Goal: Task Accomplishment & Management: Manage account settings

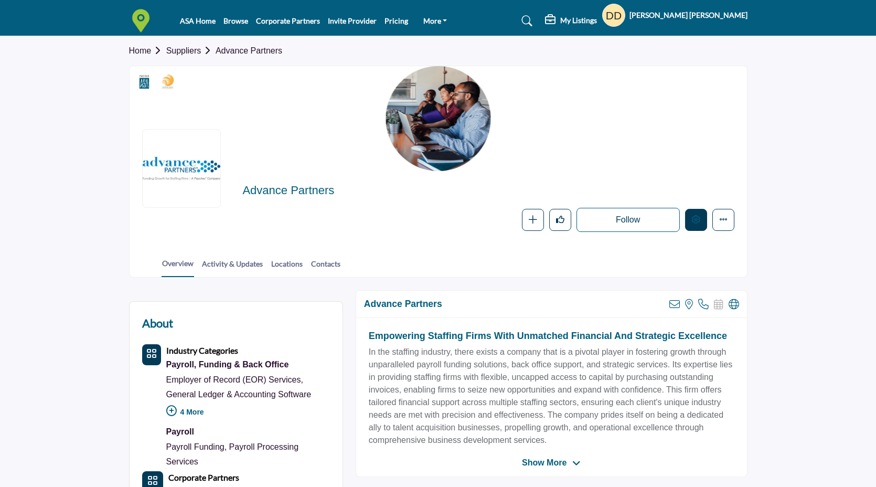
click at [692, 221] on icon "Edit company" at bounding box center [696, 219] width 8 height 8
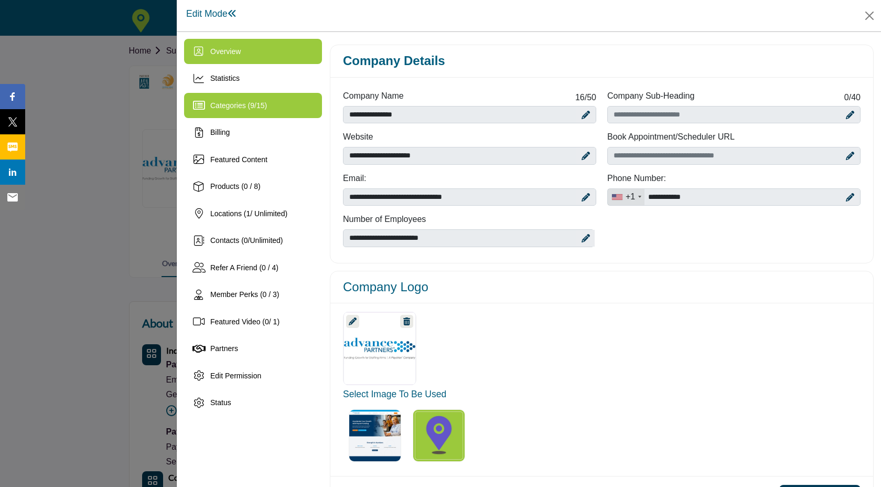
click at [273, 99] on div "Categories ( 9 / 15 )" at bounding box center [253, 105] width 138 height 25
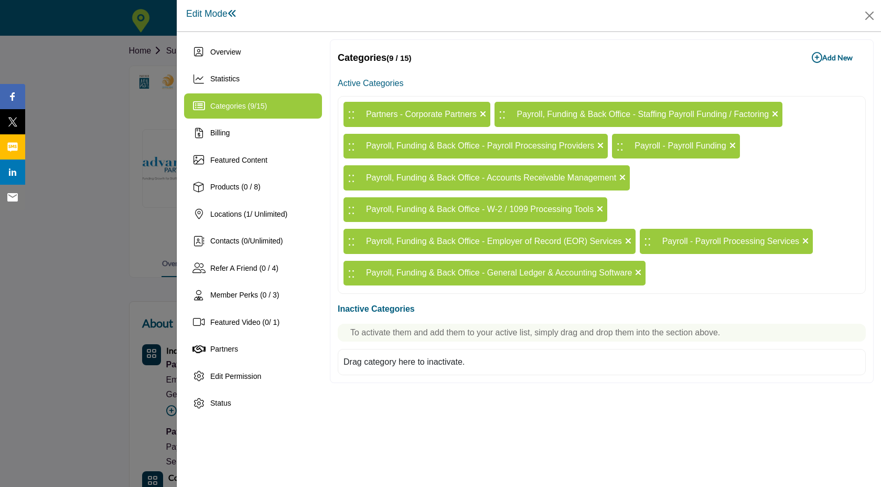
click at [829, 60] on b "Add New Add New" at bounding box center [832, 57] width 41 height 10
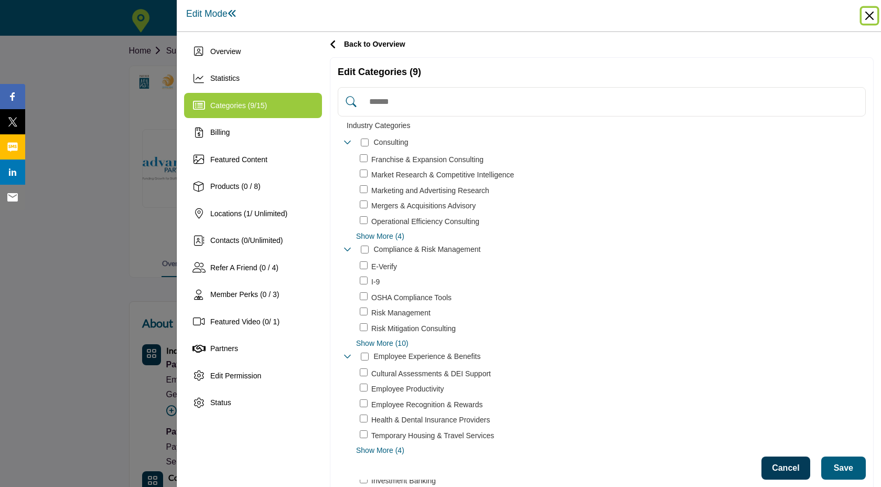
click at [872, 18] on button "Close" at bounding box center [870, 16] width 16 height 16
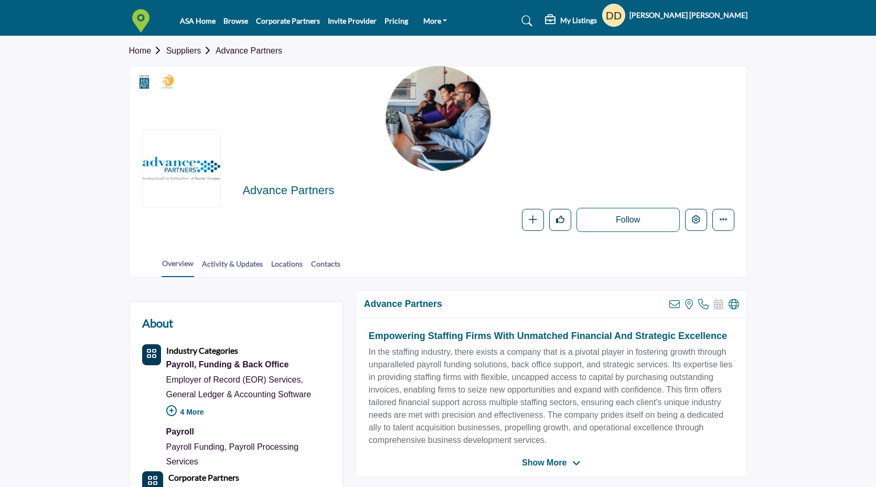
click at [0, 0] on div at bounding box center [0, 0] width 0 height 0
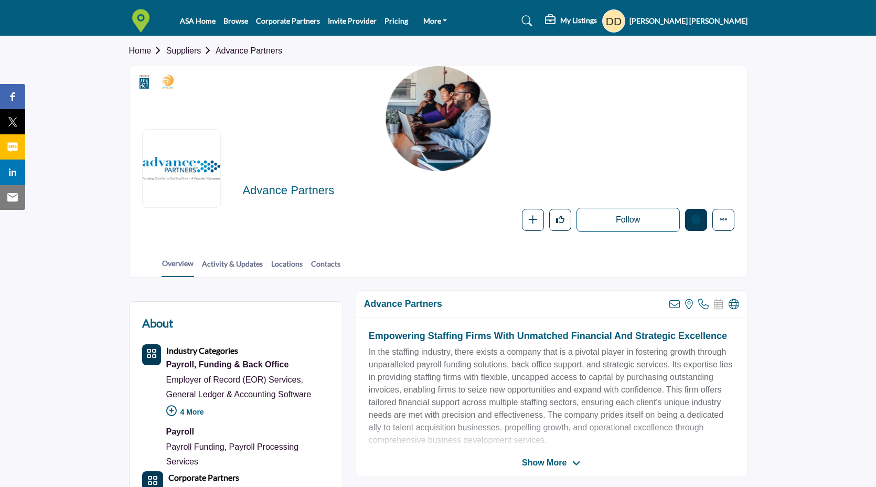
click at [696, 226] on button "Edit company" at bounding box center [696, 220] width 22 height 22
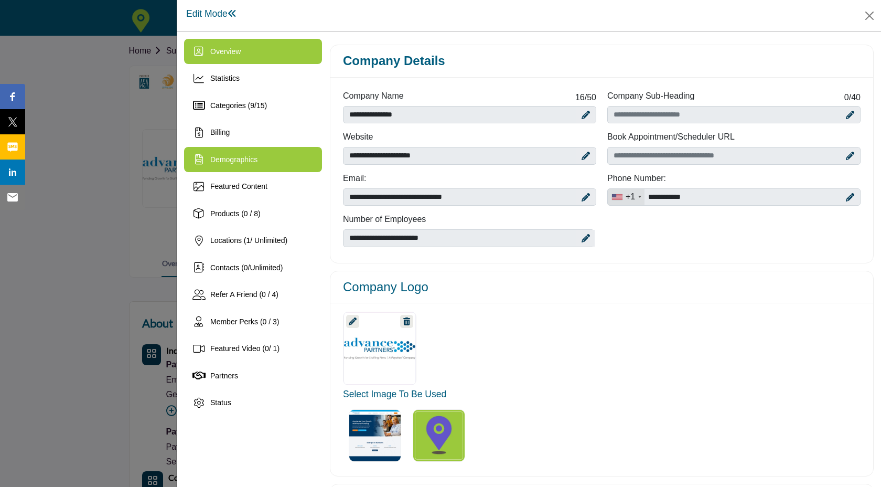
click at [214, 155] on span "Demographics" at bounding box center [233, 159] width 47 height 8
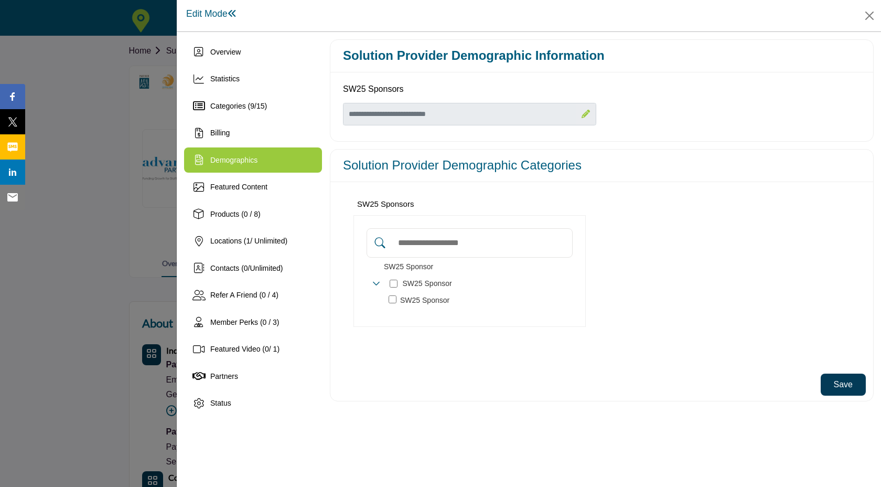
click at [850, 387] on button "Save" at bounding box center [843, 385] width 45 height 22
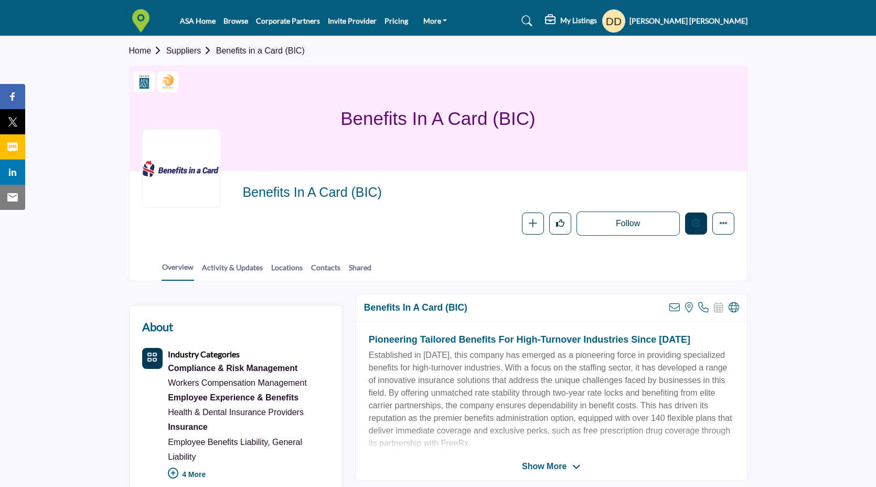
click at [695, 230] on button "Edit company" at bounding box center [696, 223] width 22 height 22
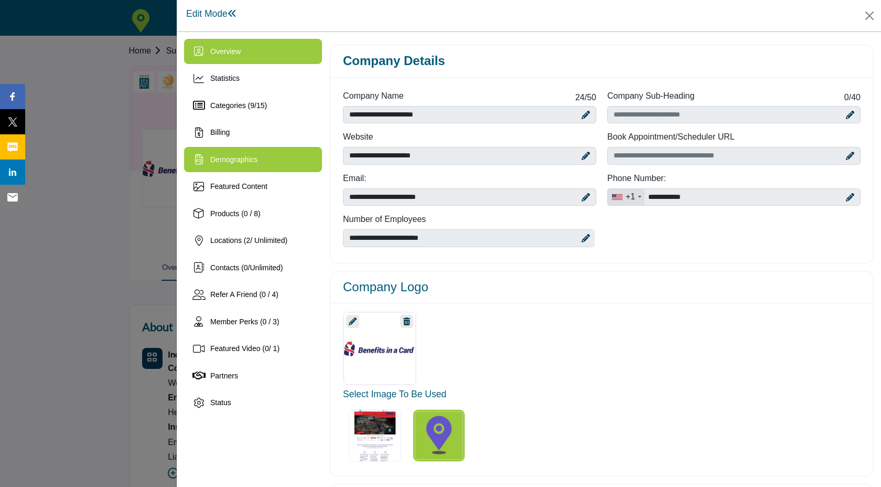
click at [295, 154] on div "Demographics" at bounding box center [253, 159] width 138 height 25
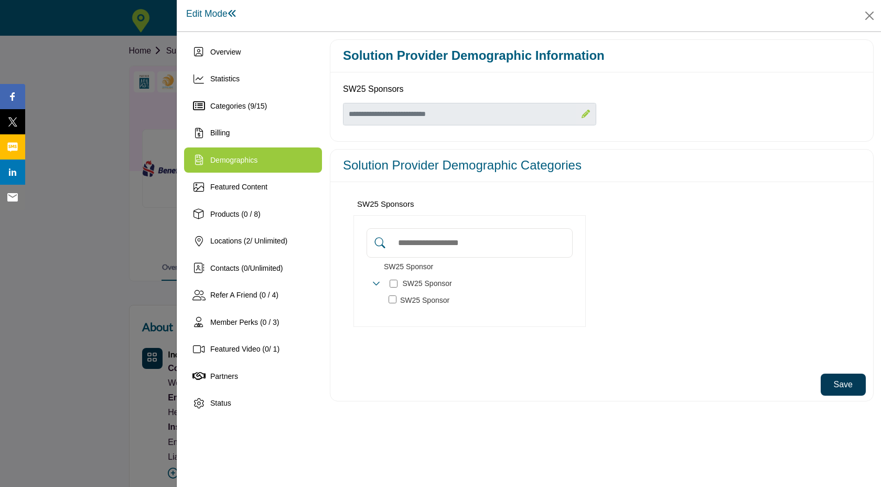
click at [854, 387] on button "Save" at bounding box center [843, 385] width 45 height 22
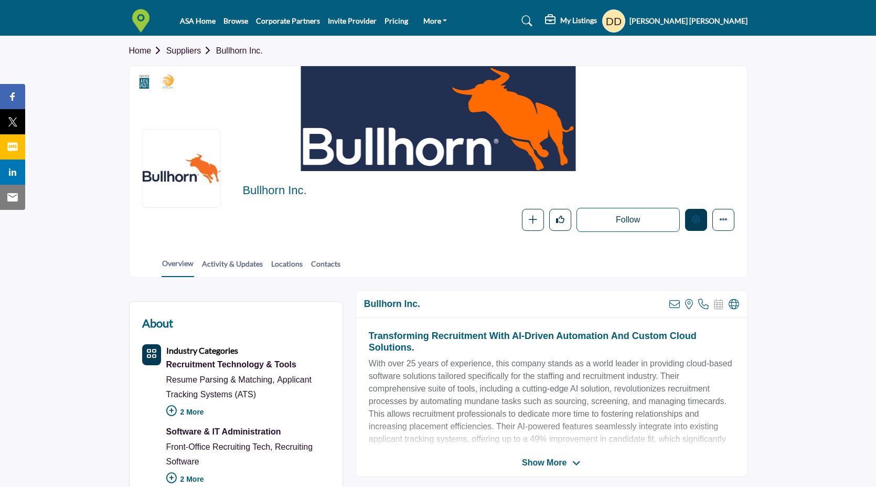
click at [694, 214] on button "Edit company" at bounding box center [696, 220] width 22 height 22
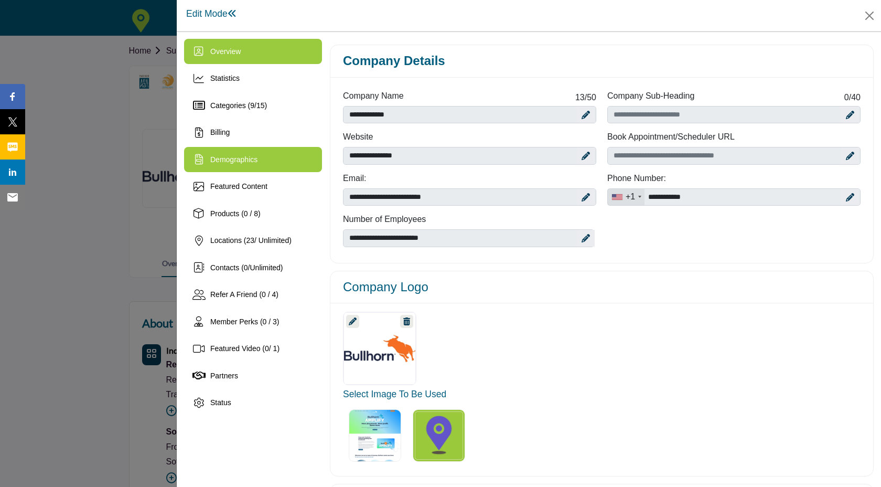
click at [253, 162] on span "Demographics" at bounding box center [233, 159] width 47 height 8
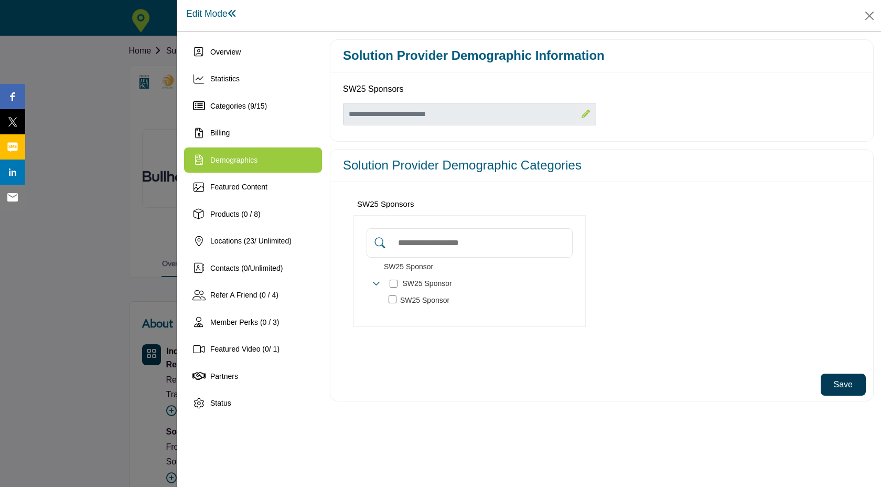
click at [398, 281] on div "SW25 Sponsor 2" at bounding box center [414, 283] width 85 height 15
click at [847, 389] on button "Save" at bounding box center [843, 385] width 45 height 22
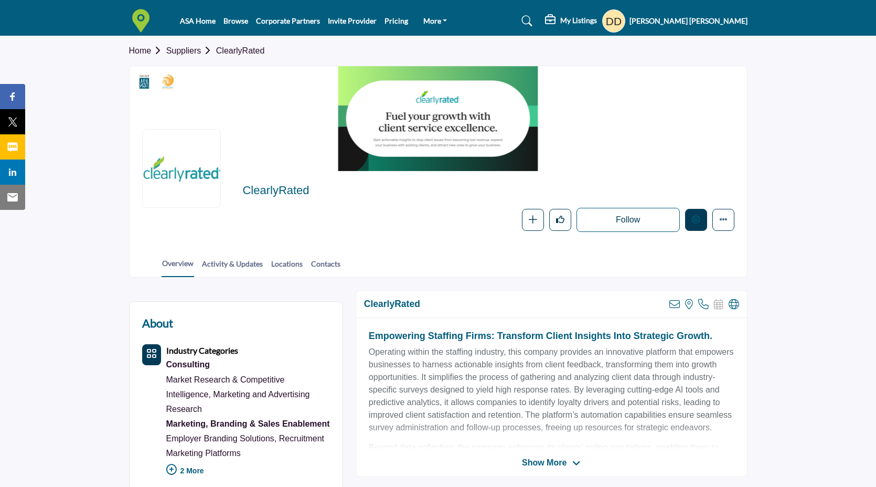
click at [698, 222] on icon "Edit company" at bounding box center [696, 219] width 8 height 8
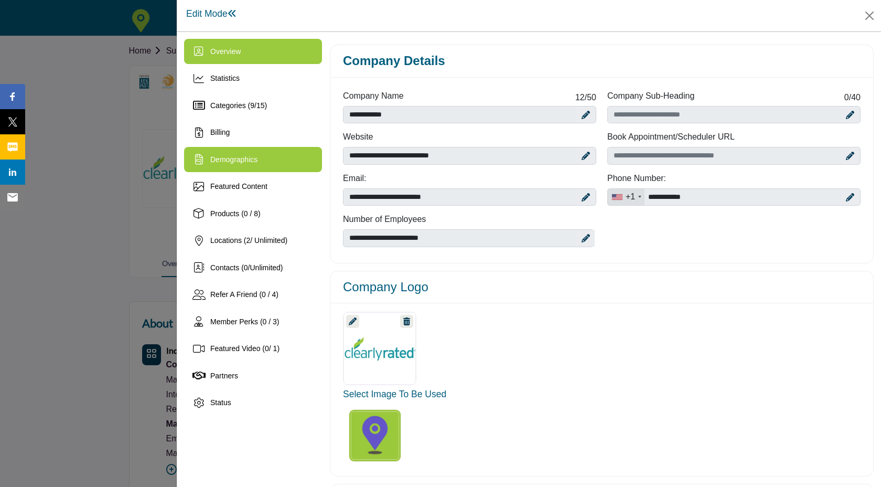
click at [237, 164] on div "Demographics" at bounding box center [233, 159] width 47 height 11
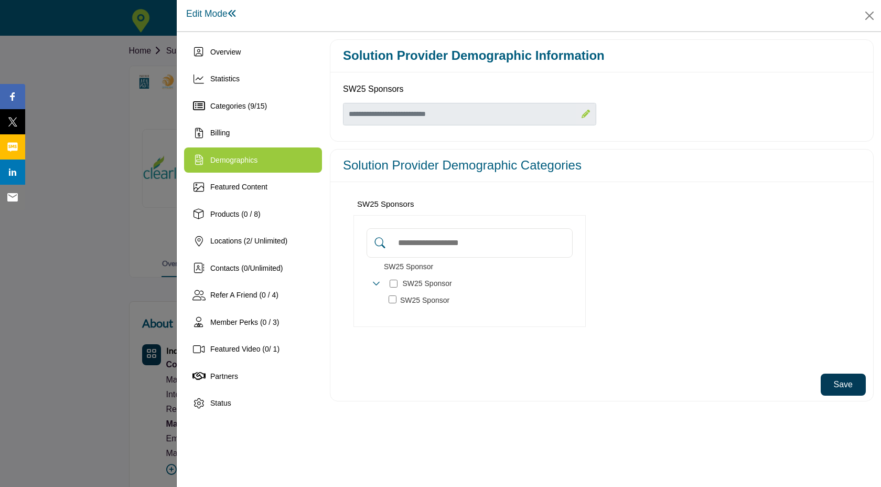
click at [845, 390] on button "Save" at bounding box center [843, 385] width 45 height 22
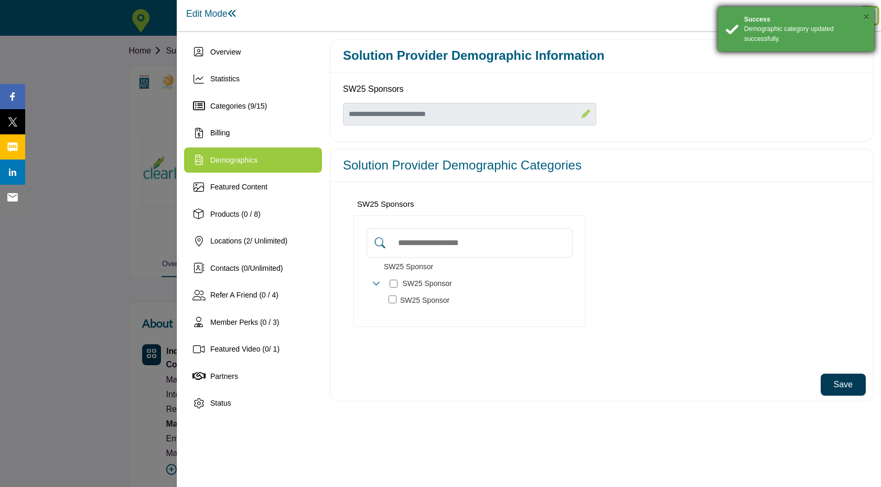
click at [869, 19] on button "×" at bounding box center [867, 17] width 6 height 10
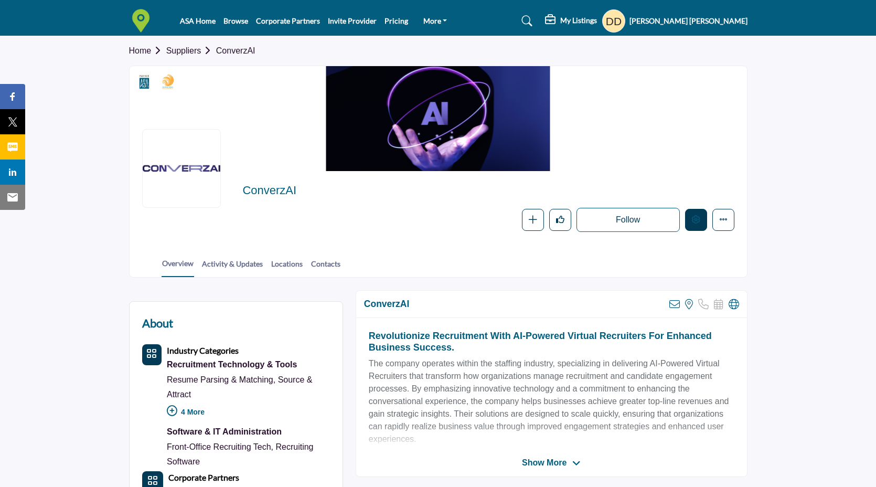
click at [696, 220] on icon "Edit company" at bounding box center [696, 219] width 8 height 8
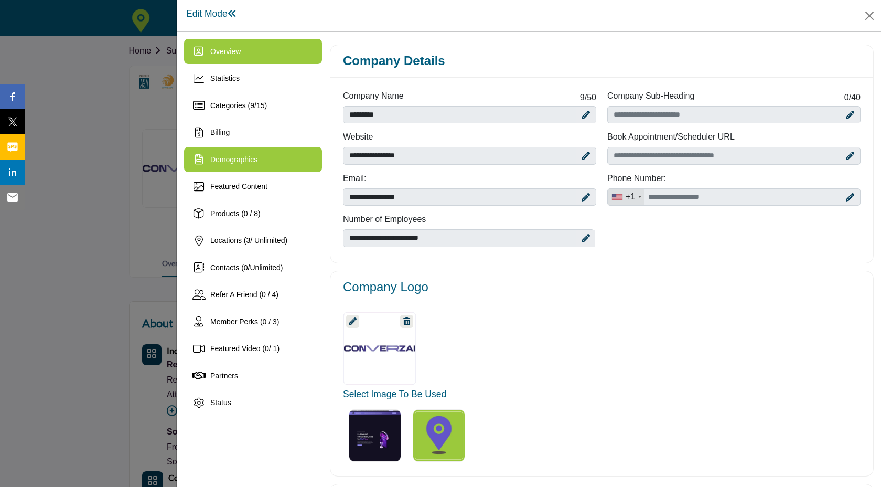
click at [297, 166] on div "Demographics" at bounding box center [253, 159] width 138 height 25
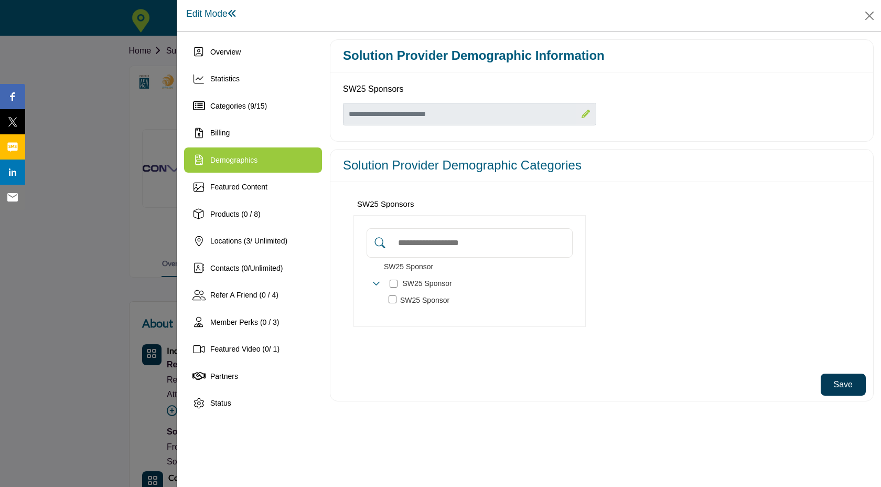
click at [862, 382] on button "Save" at bounding box center [843, 385] width 45 height 22
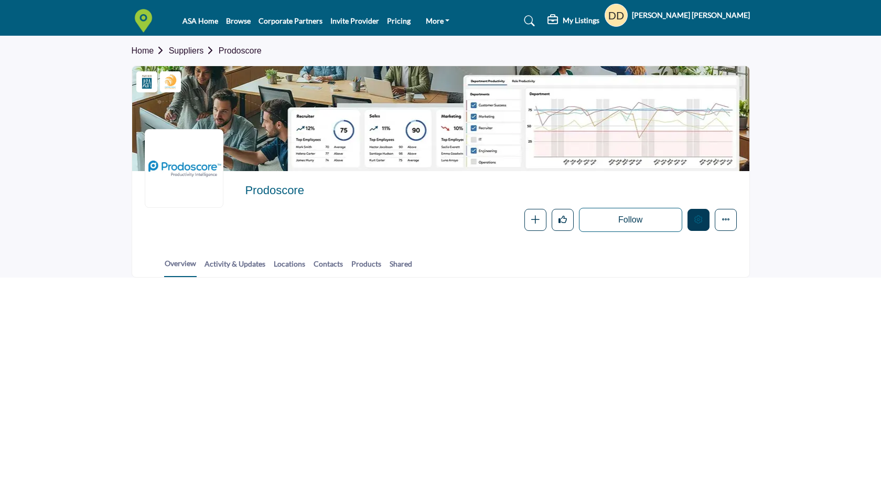
click at [698, 229] on button "Edit company" at bounding box center [699, 220] width 22 height 22
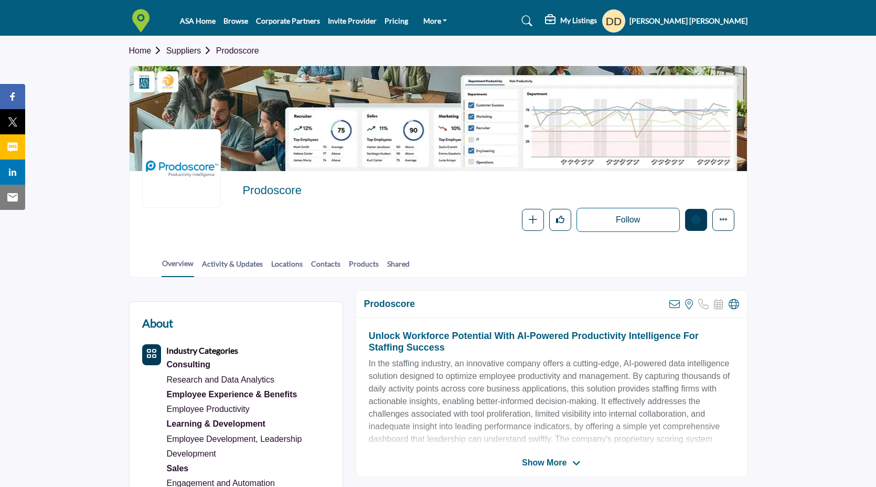
click at [694, 225] on button "Edit company" at bounding box center [696, 220] width 22 height 22
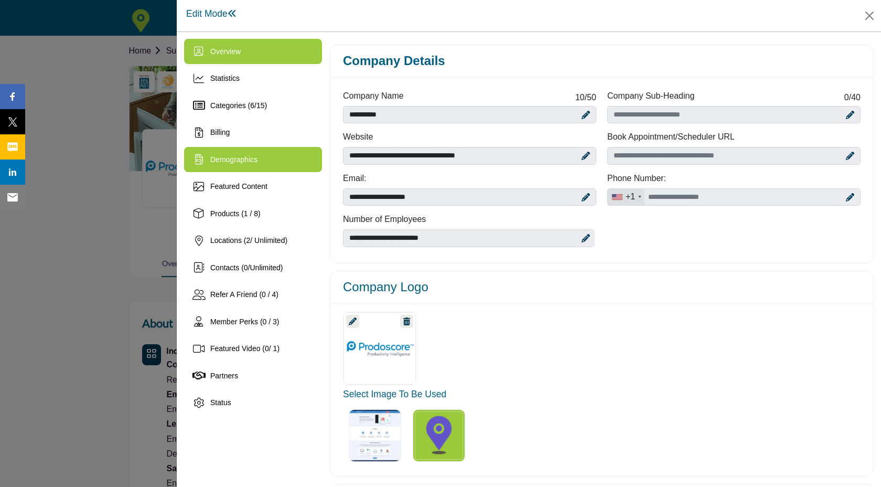
click at [261, 158] on div "Demographics" at bounding box center [253, 159] width 138 height 25
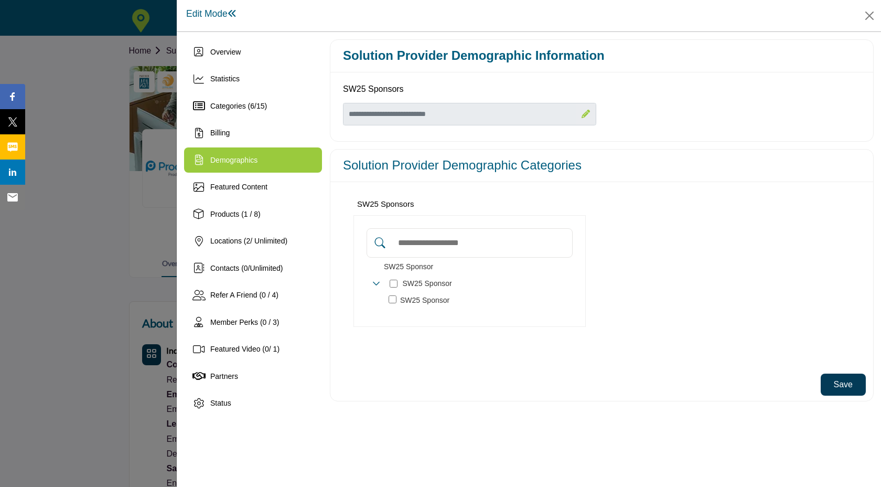
click at [838, 388] on button "Save" at bounding box center [843, 385] width 45 height 22
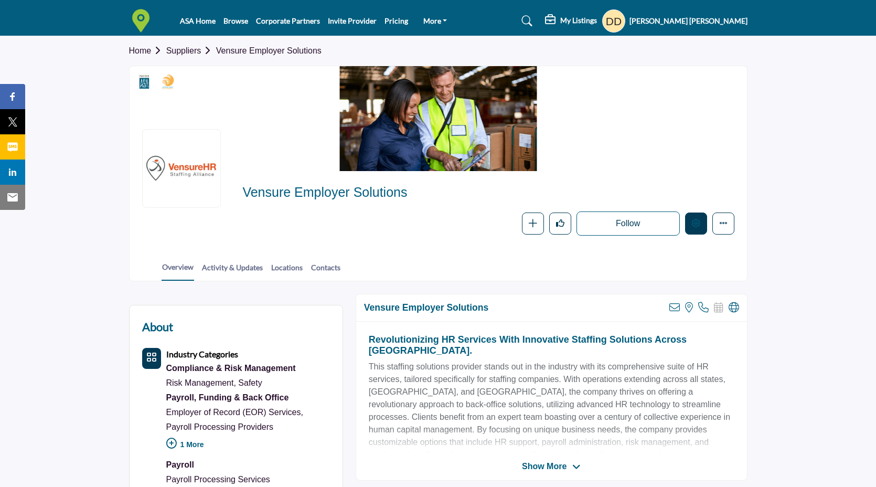
click at [696, 222] on icon "Edit company" at bounding box center [696, 223] width 8 height 8
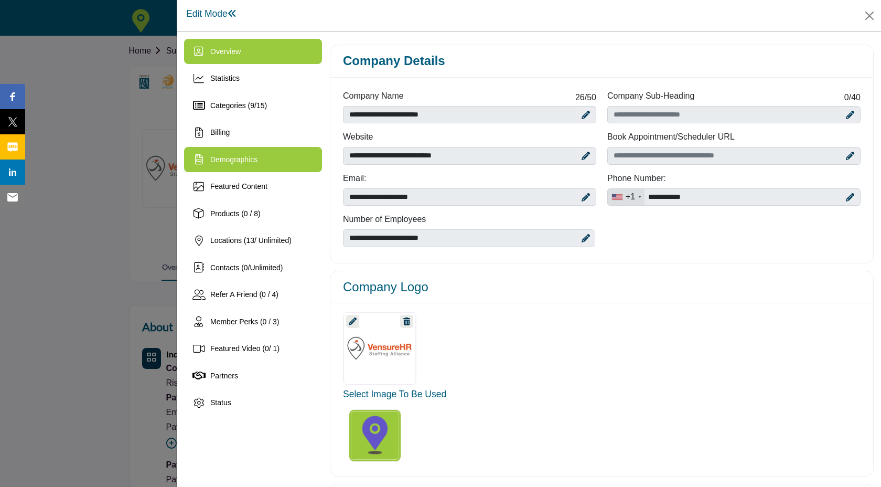
click at [229, 165] on div "Demographics" at bounding box center [233, 159] width 47 height 11
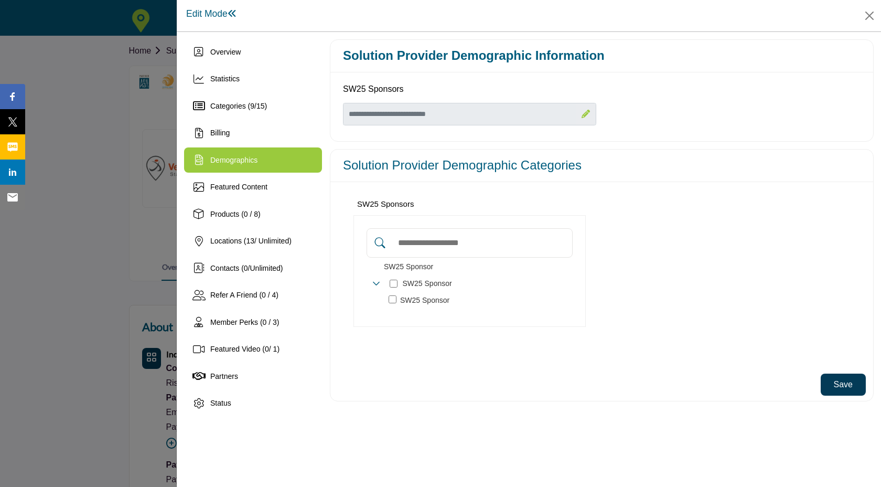
click at [845, 381] on button "Save" at bounding box center [843, 385] width 45 height 22
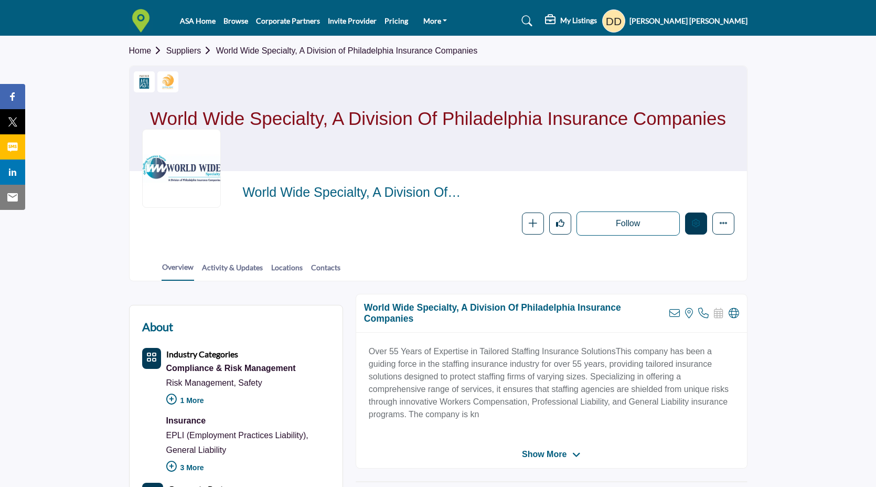
click at [697, 232] on button "Edit company" at bounding box center [696, 223] width 22 height 22
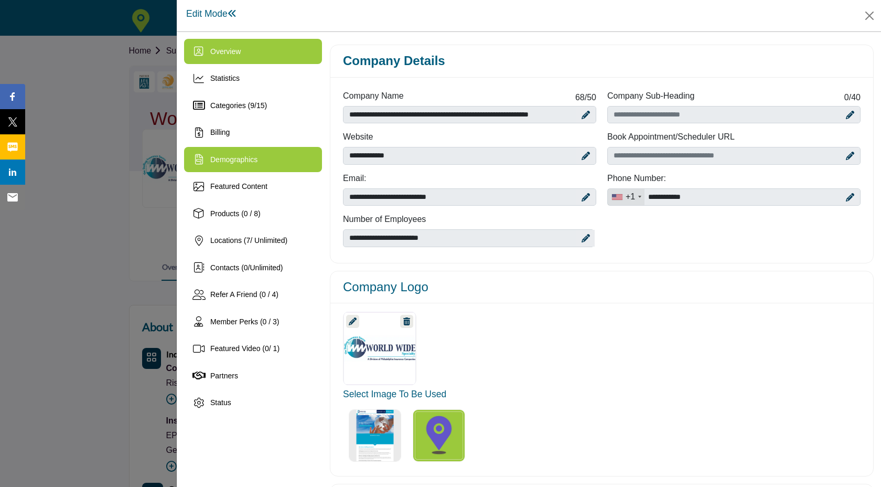
click at [259, 168] on div "Demographics" at bounding box center [253, 159] width 138 height 25
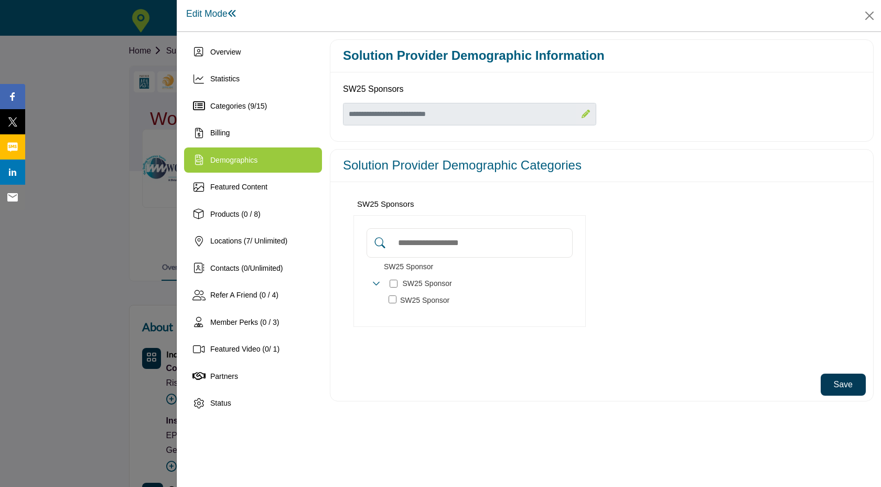
click at [844, 380] on button "Save" at bounding box center [843, 385] width 45 height 22
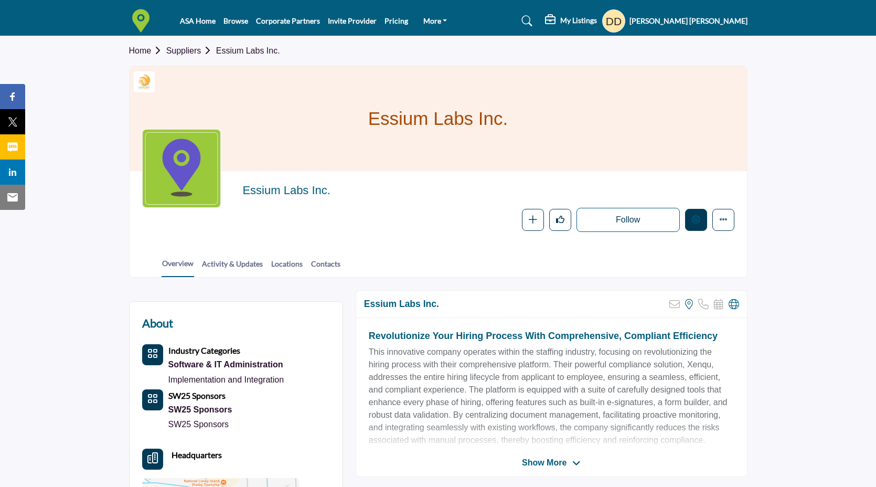
click at [699, 223] on icon "Edit company" at bounding box center [696, 219] width 8 height 8
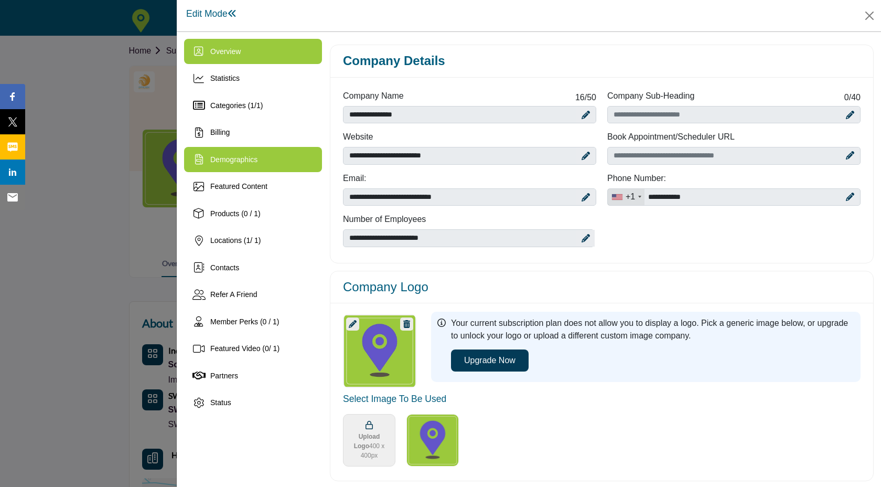
click at [261, 161] on div "Demographics" at bounding box center [253, 159] width 138 height 25
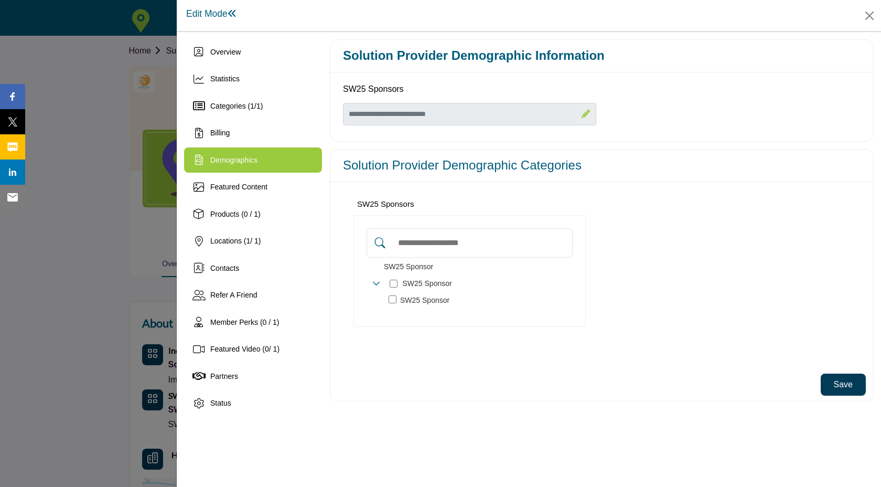
click at [837, 385] on button "Save" at bounding box center [843, 385] width 45 height 22
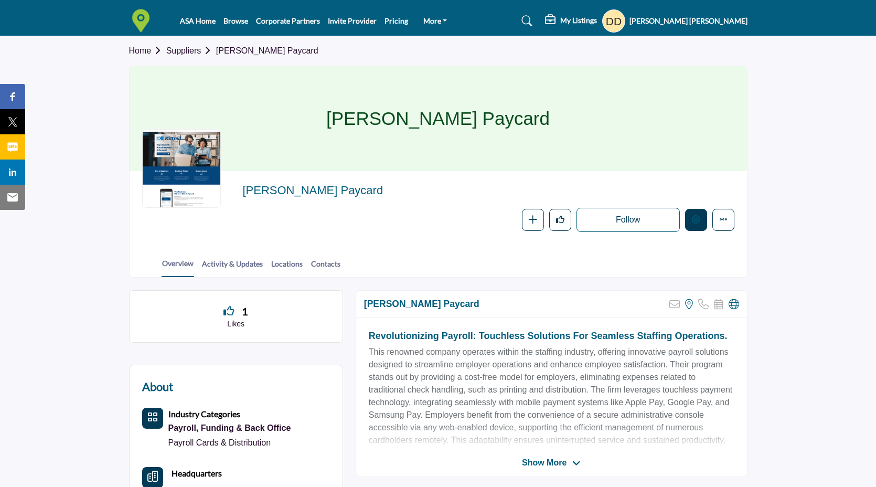
click at [697, 225] on button "Edit company" at bounding box center [696, 220] width 22 height 22
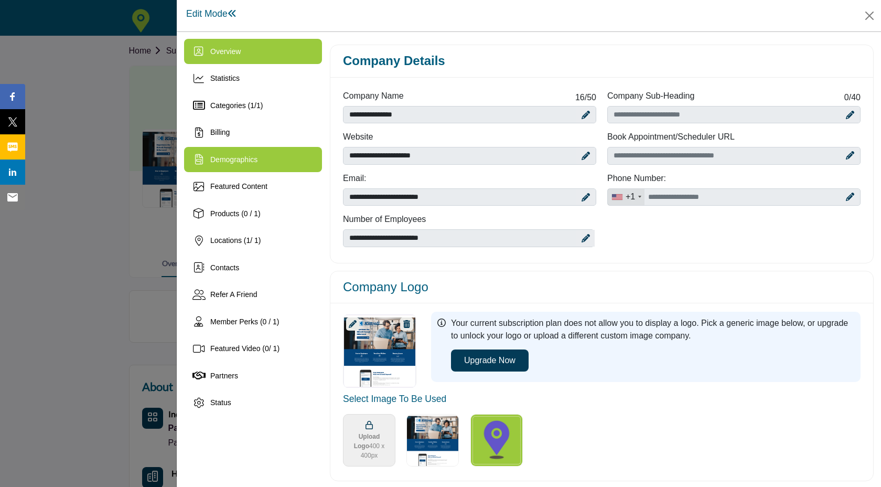
click at [256, 167] on div "Demographics" at bounding box center [253, 159] width 138 height 25
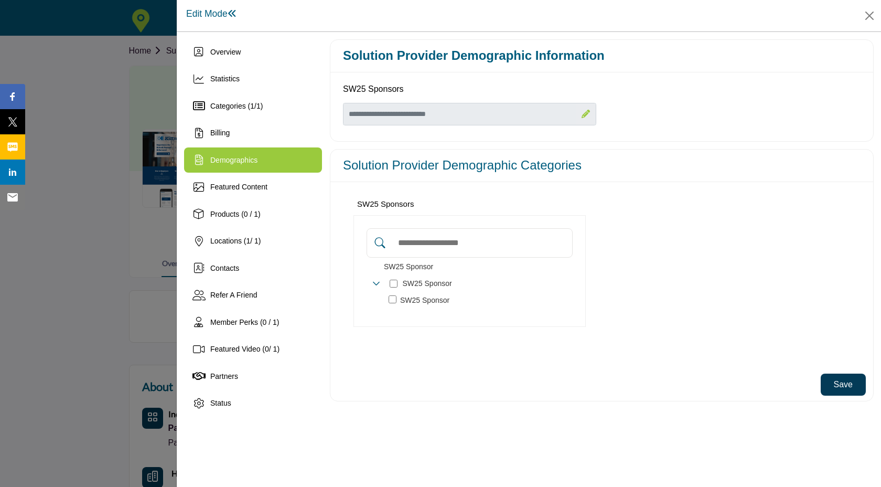
click at [840, 391] on button "Save" at bounding box center [843, 385] width 45 height 22
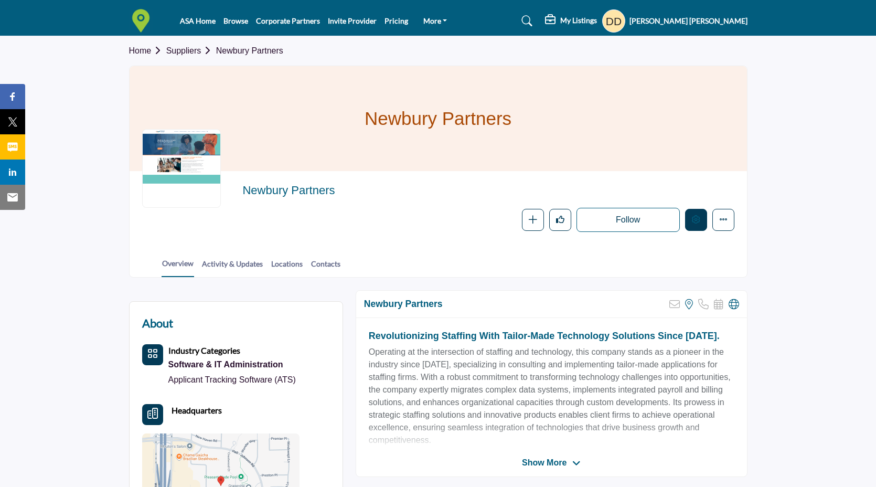
click at [690, 219] on button "Edit company" at bounding box center [696, 220] width 22 height 22
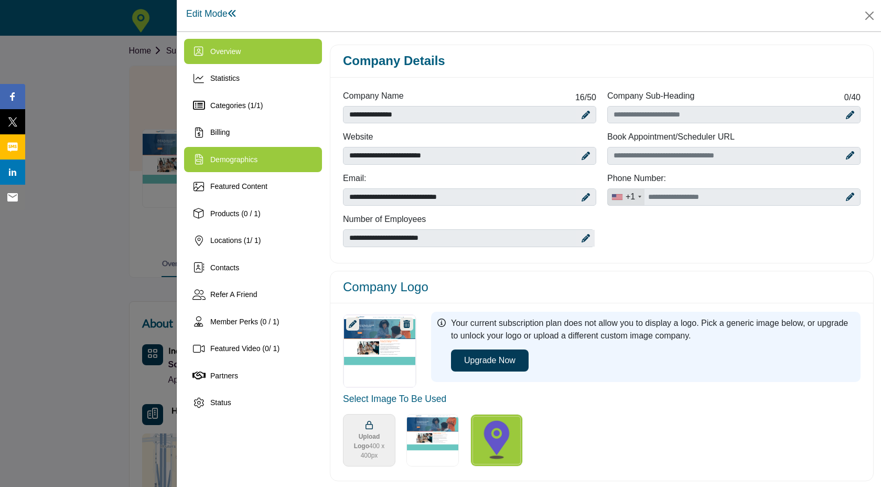
click at [265, 163] on div "Demographics" at bounding box center [253, 159] width 138 height 25
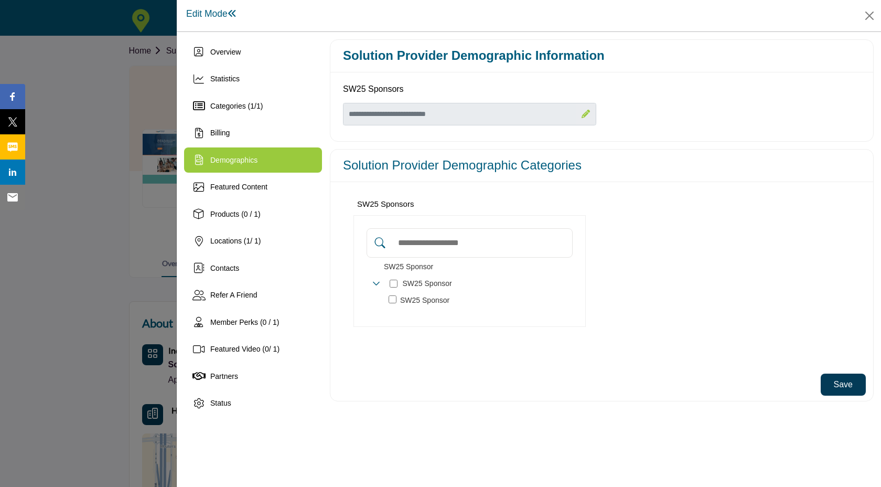
click at [847, 385] on button "Save" at bounding box center [843, 385] width 45 height 22
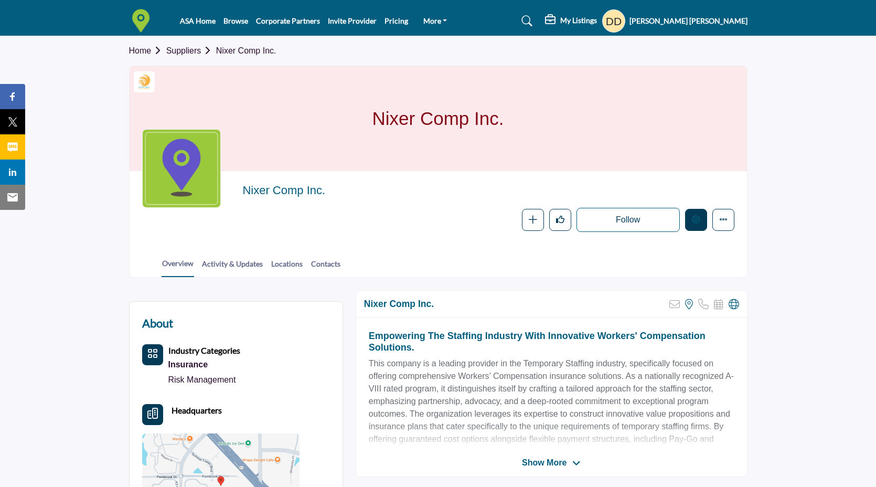
click at [694, 220] on icon "Edit company" at bounding box center [696, 219] width 8 height 8
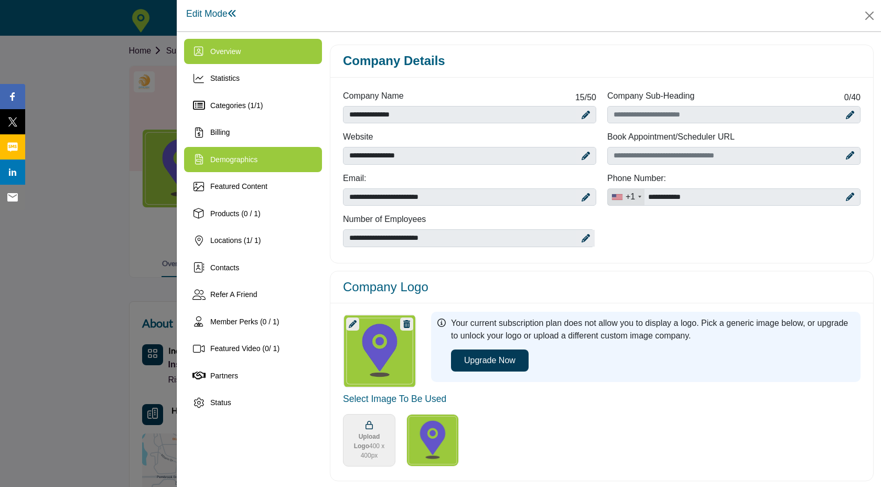
click at [247, 161] on span "Demographics" at bounding box center [233, 159] width 47 height 8
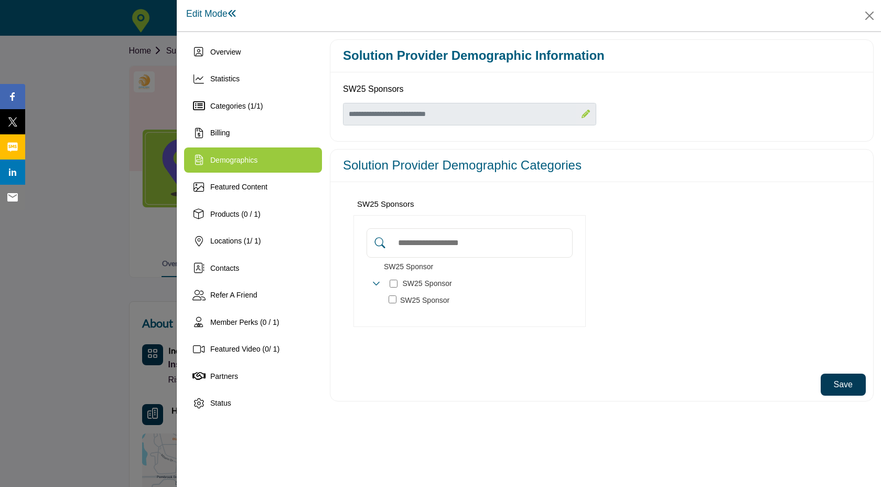
click at [845, 384] on button "Save" at bounding box center [843, 385] width 45 height 22
click at [839, 383] on button "Save" at bounding box center [843, 385] width 45 height 22
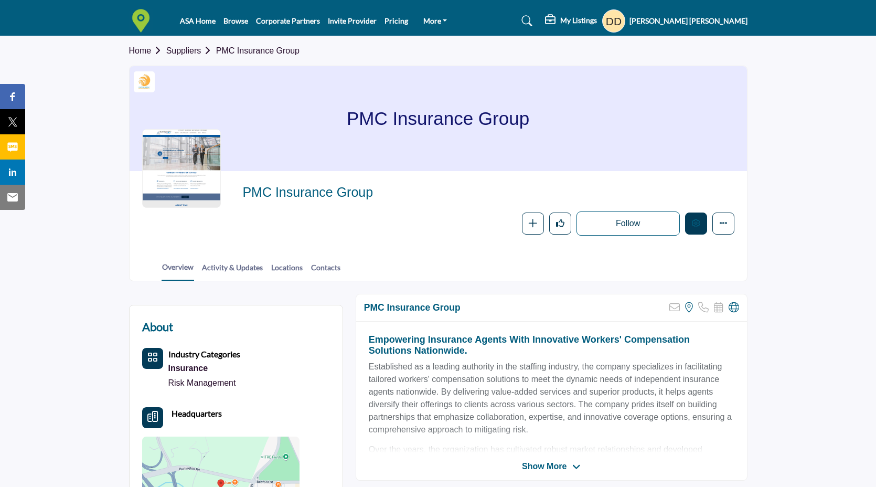
click at [692, 219] on icon "Edit company" at bounding box center [696, 223] width 8 height 8
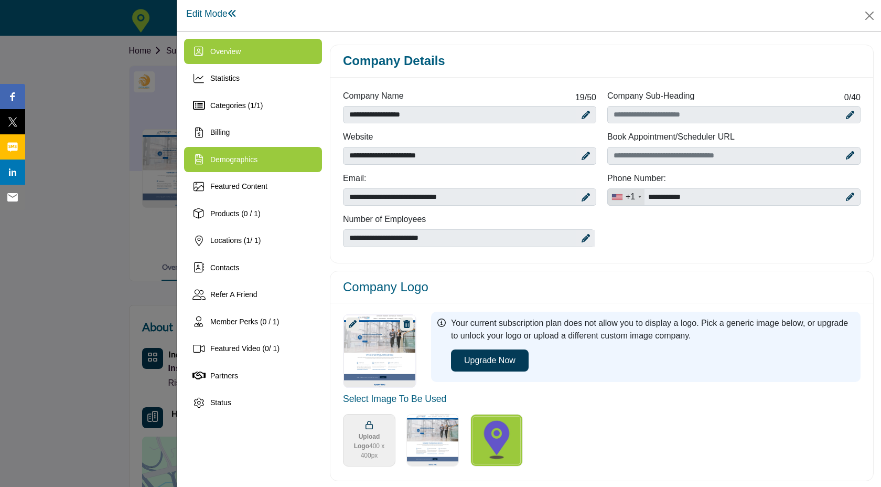
click at [254, 165] on div "Demographics" at bounding box center [253, 159] width 138 height 25
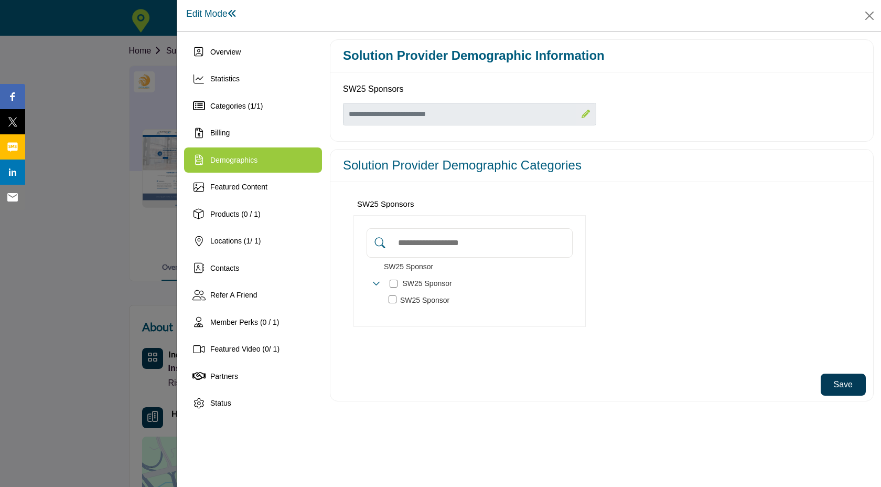
click at [844, 384] on button "Save" at bounding box center [843, 385] width 45 height 22
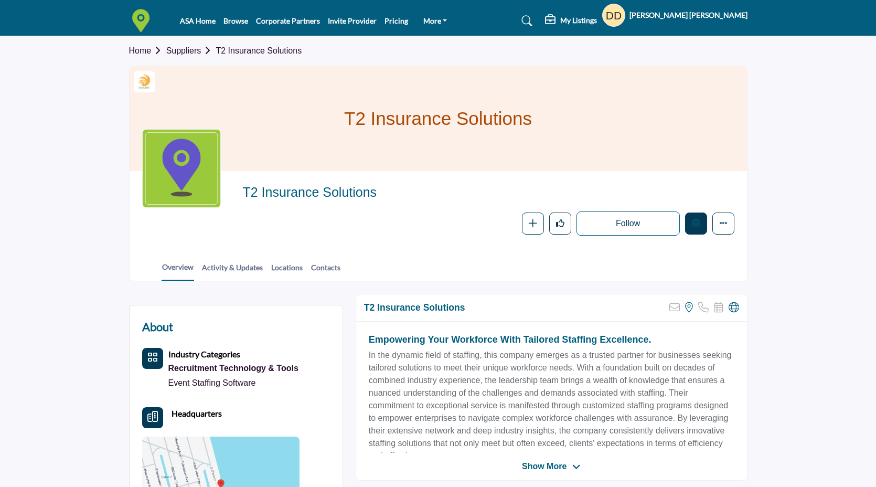
click at [0, 0] on div at bounding box center [0, 0] width 0 height 0
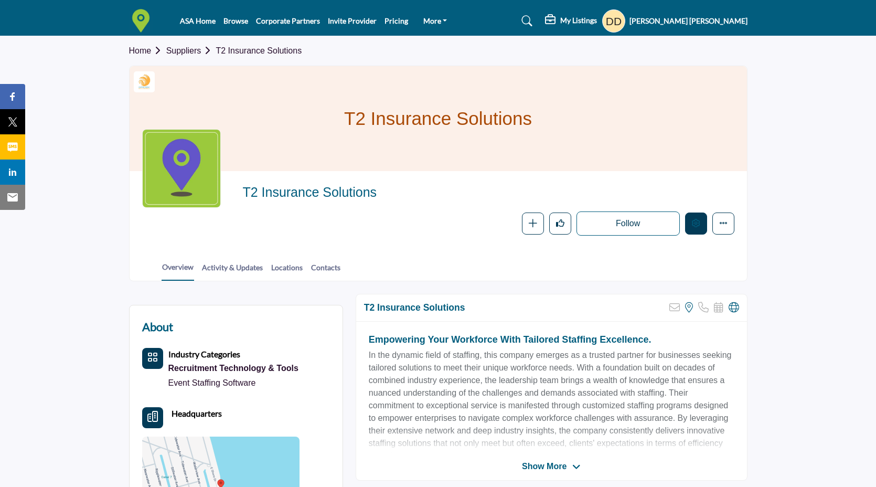
click at [696, 225] on icon "Edit company" at bounding box center [696, 223] width 8 height 8
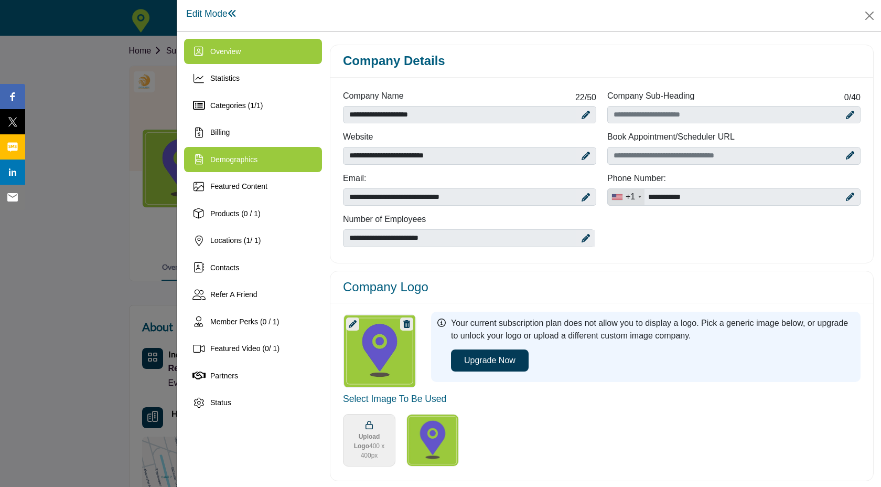
click at [275, 162] on div "Demographics" at bounding box center [253, 159] width 138 height 25
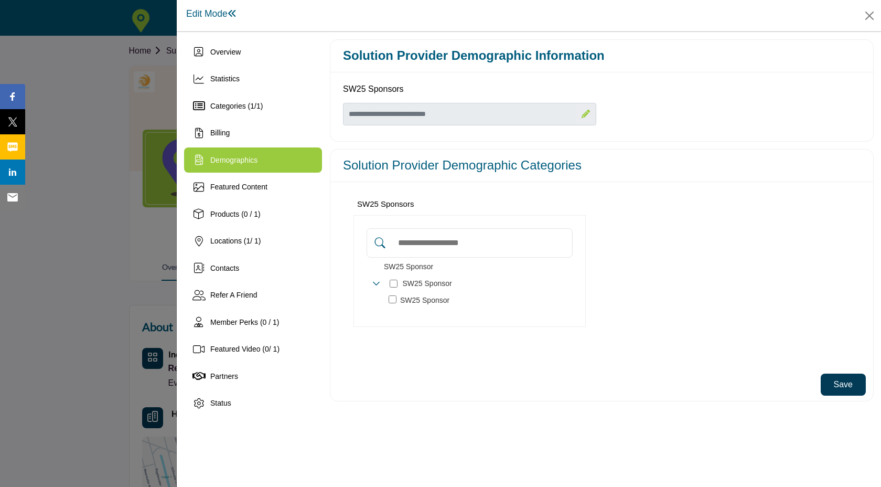
click at [851, 383] on button "Save" at bounding box center [843, 385] width 45 height 22
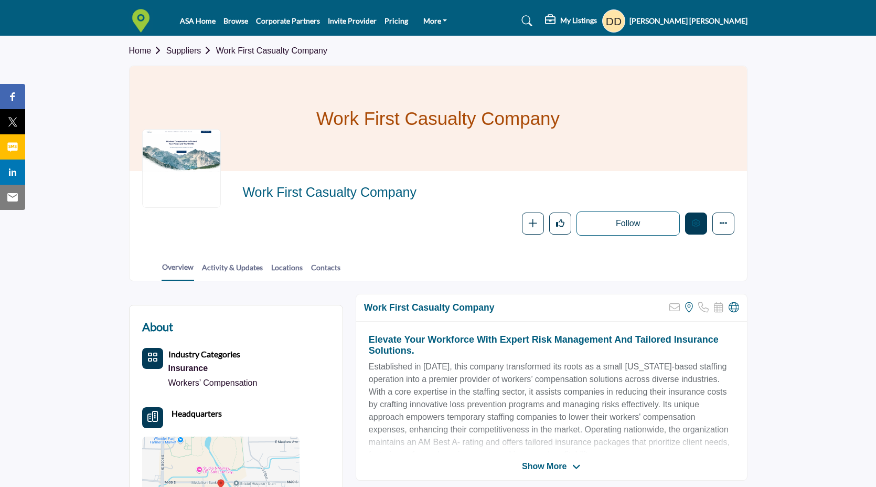
click at [698, 225] on icon "Edit company" at bounding box center [696, 223] width 8 height 8
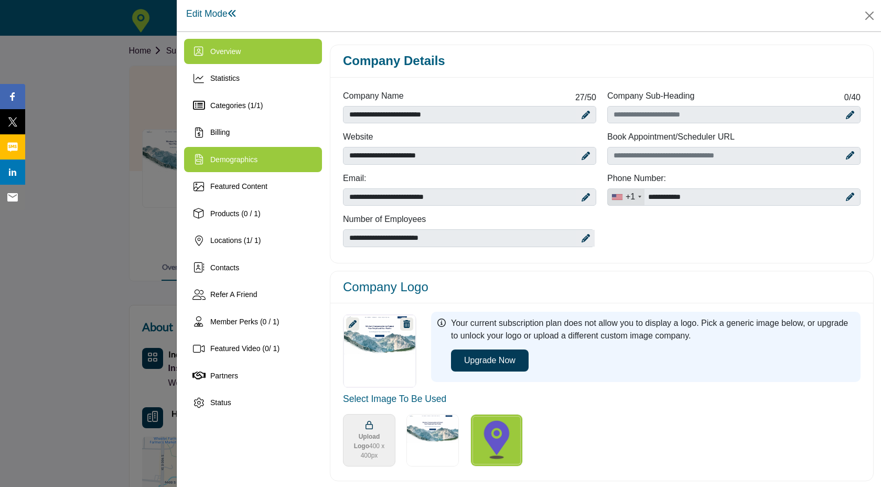
click at [259, 167] on div "Demographics" at bounding box center [253, 159] width 138 height 25
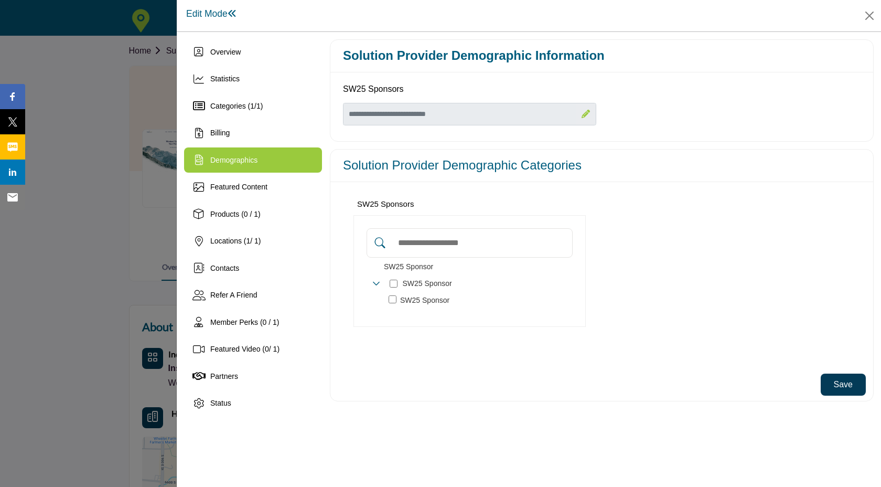
click at [852, 385] on button "Save" at bounding box center [843, 385] width 45 height 22
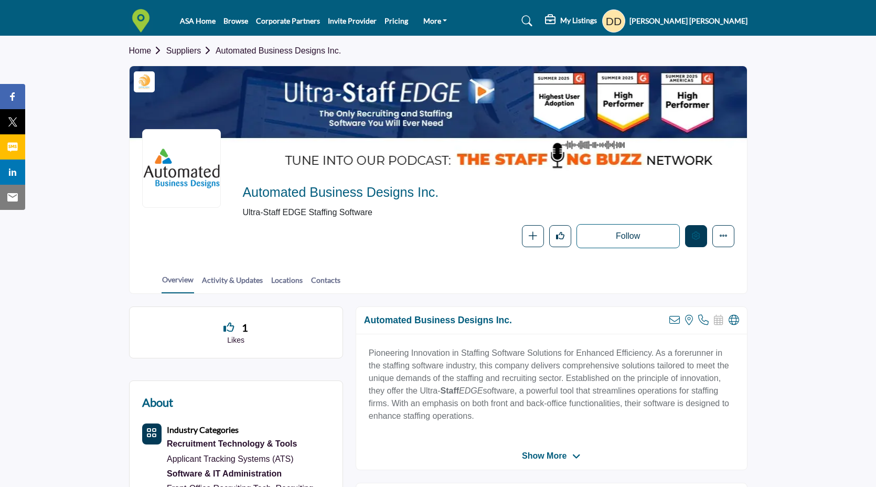
click at [692, 240] on button "Edit company" at bounding box center [696, 236] width 22 height 22
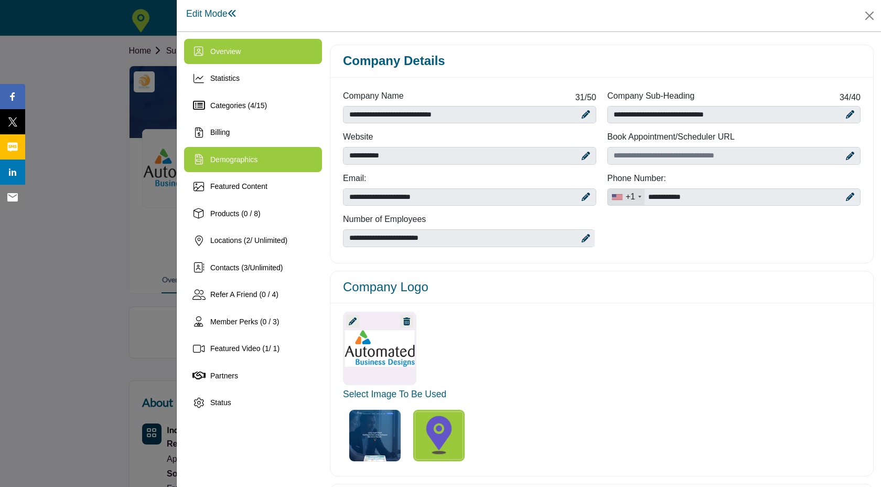
click at [266, 168] on div "Demographics" at bounding box center [253, 159] width 138 height 25
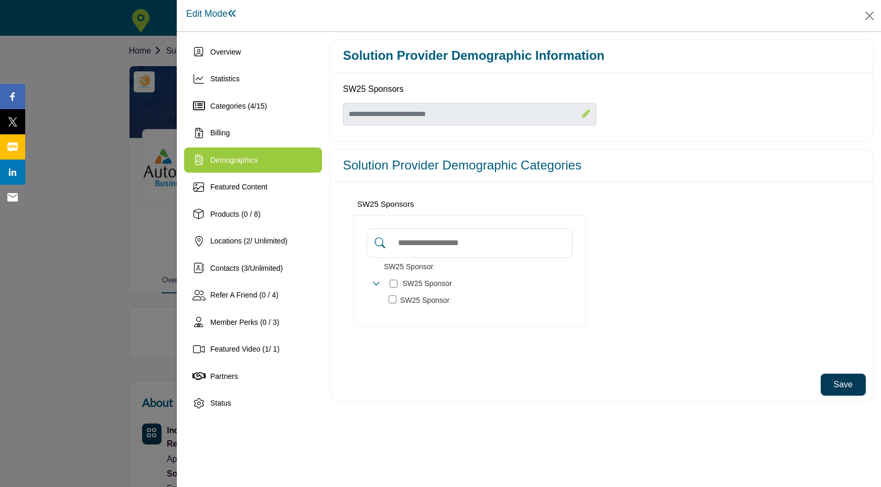
click at [854, 383] on button "Save" at bounding box center [843, 385] width 45 height 22
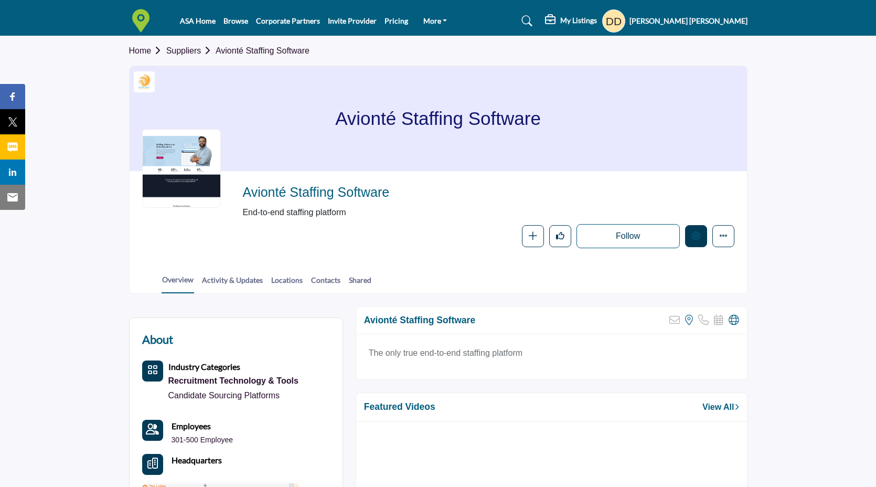
click at [697, 240] on button "Edit company" at bounding box center [696, 236] width 22 height 22
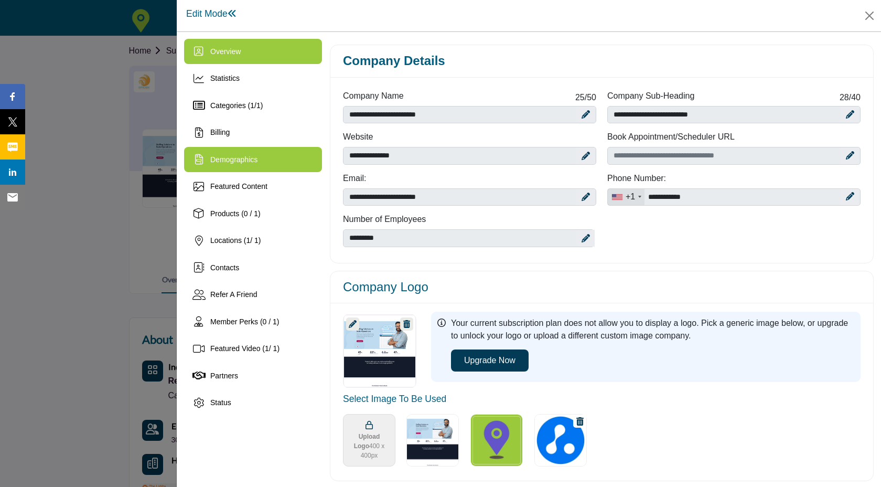
click at [248, 153] on div "Demographics" at bounding box center [253, 159] width 138 height 25
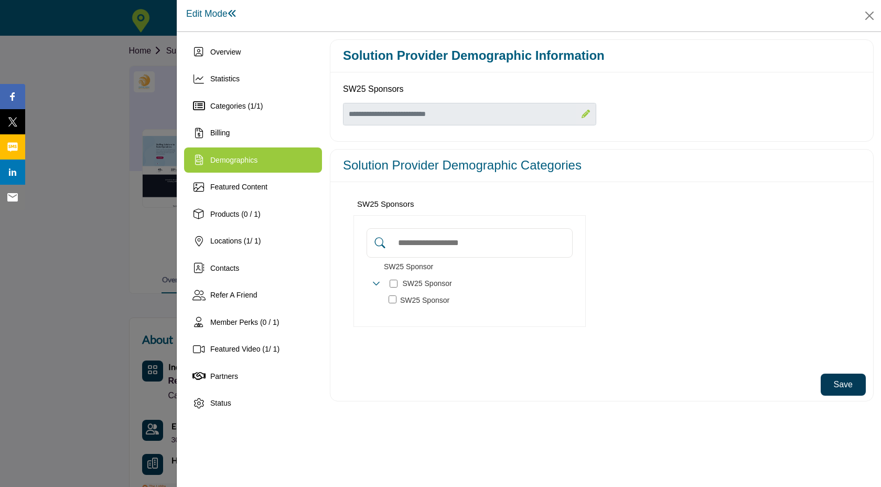
click at [848, 390] on button "Save" at bounding box center [843, 385] width 45 height 22
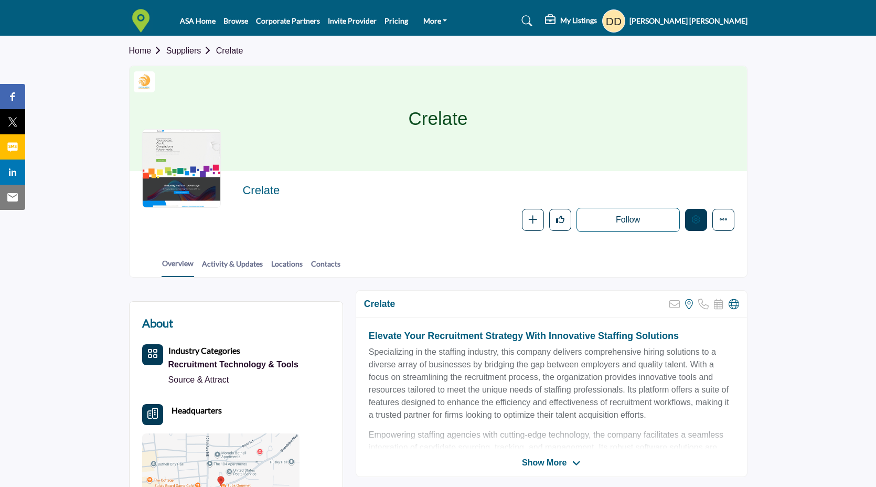
click at [701, 223] on button "Edit company" at bounding box center [696, 220] width 22 height 22
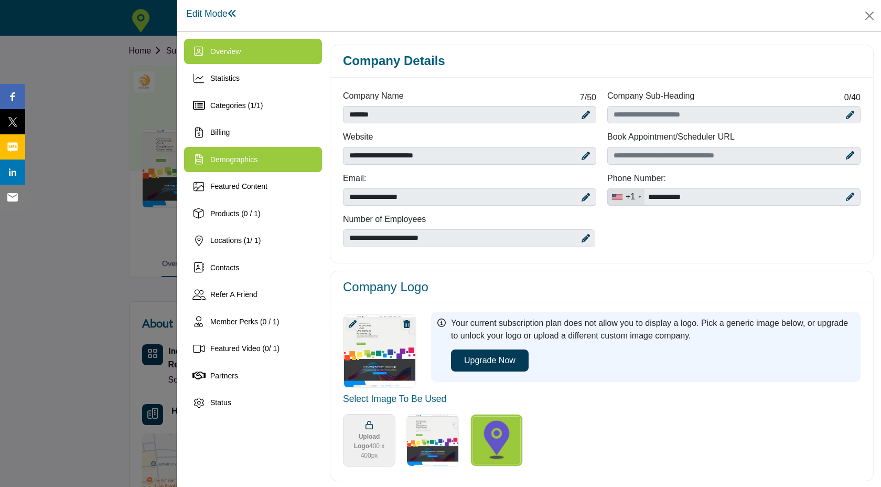
click at [250, 153] on div "Demographics" at bounding box center [253, 159] width 138 height 25
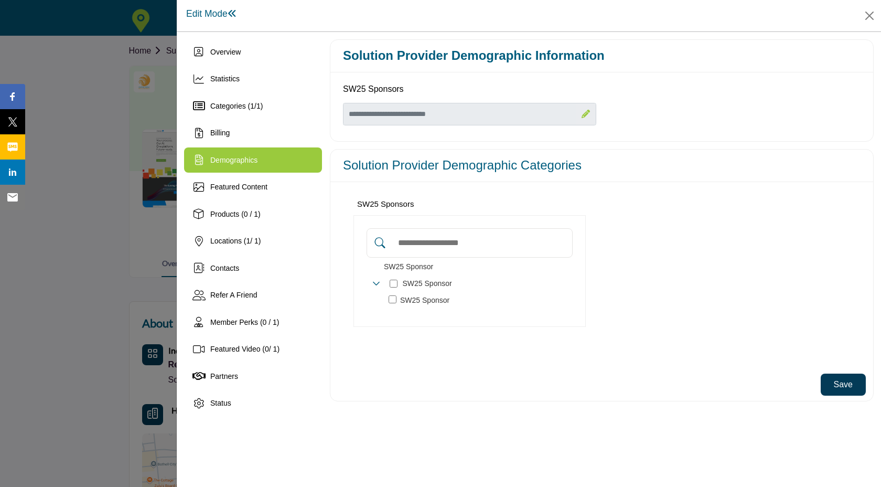
click at [837, 385] on button "Save" at bounding box center [843, 385] width 45 height 22
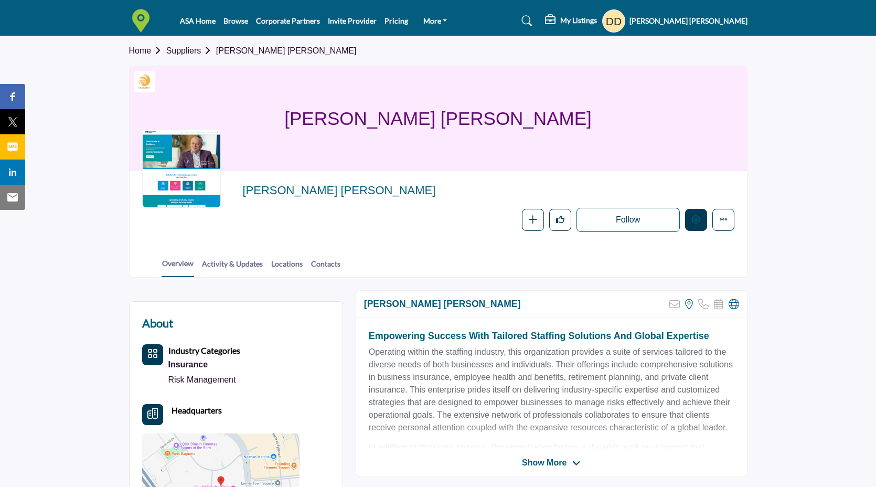
click at [697, 219] on icon "Edit company" at bounding box center [696, 219] width 8 height 8
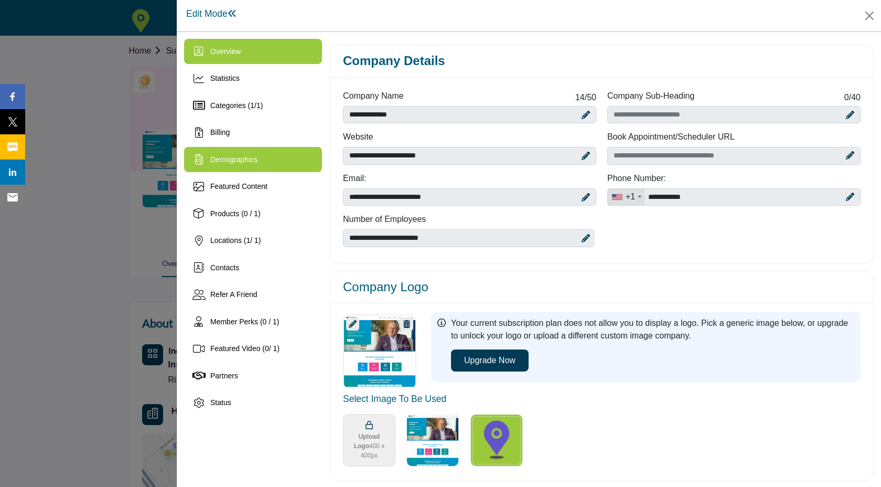
click at [269, 169] on div "Demographics" at bounding box center [253, 159] width 138 height 25
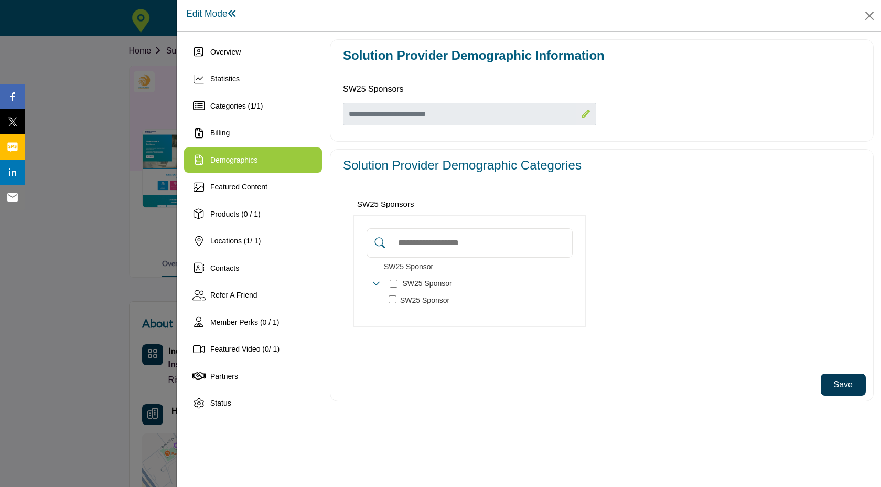
click at [837, 387] on button "Save" at bounding box center [843, 385] width 45 height 22
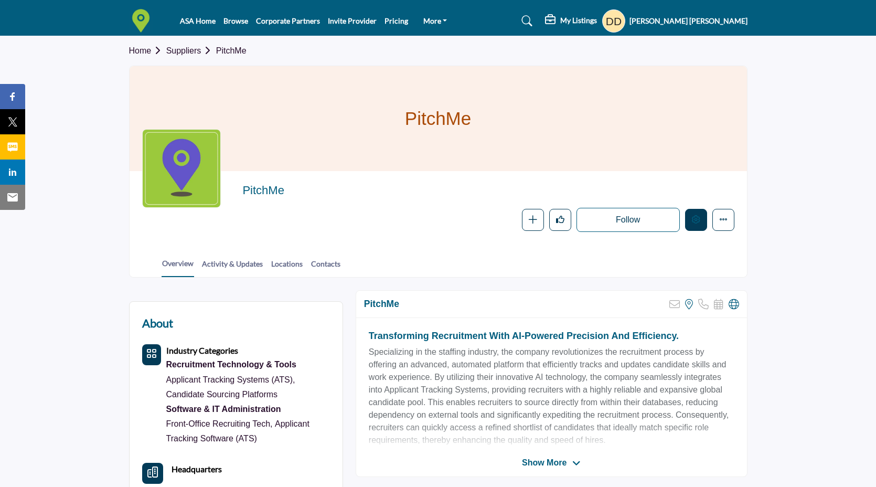
click at [700, 221] on button "Edit company" at bounding box center [696, 220] width 22 height 22
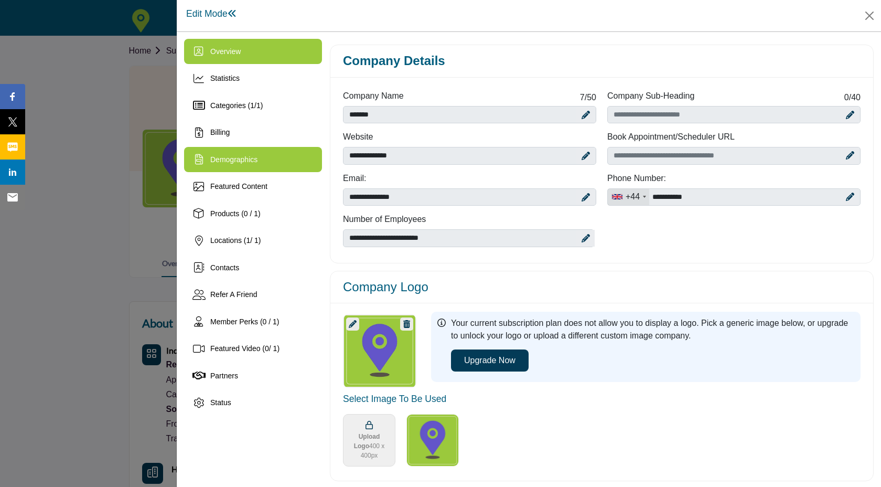
click at [283, 156] on div "Demographics" at bounding box center [253, 159] width 138 height 25
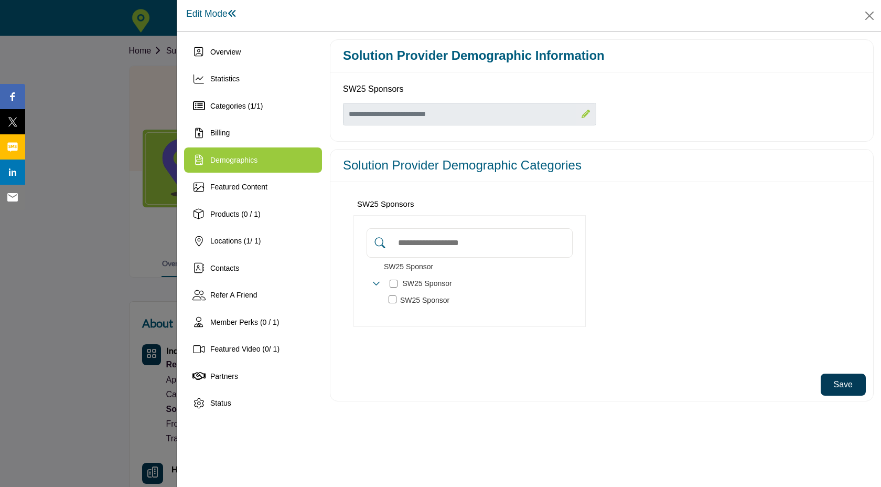
click at [854, 386] on button "Save" at bounding box center [843, 385] width 45 height 22
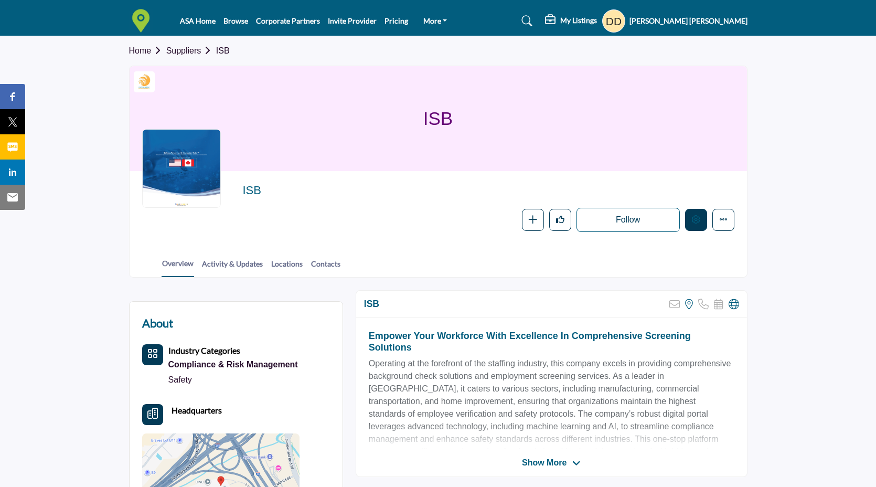
click at [690, 226] on button "Edit company" at bounding box center [696, 220] width 22 height 22
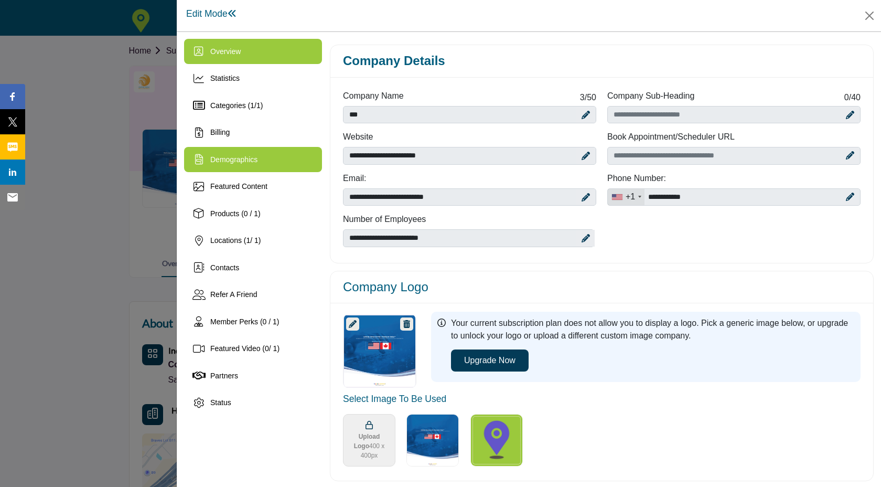
click at [254, 160] on span "Demographics" at bounding box center [233, 159] width 47 height 8
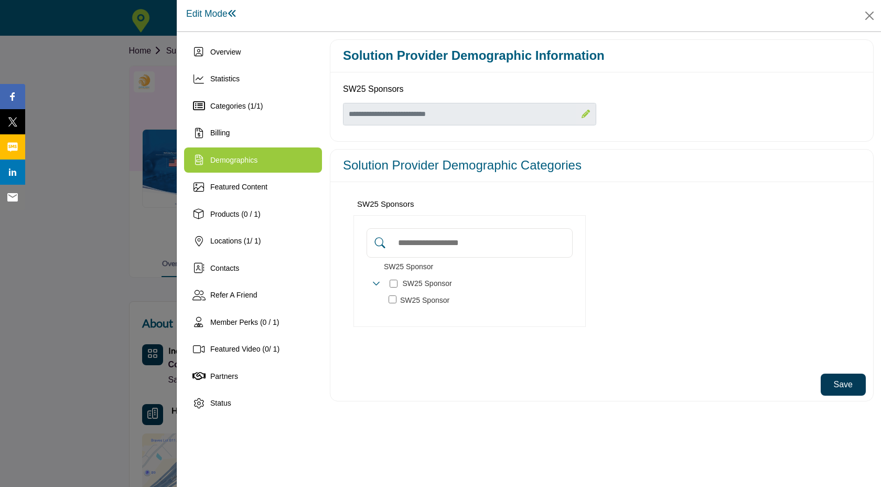
click at [834, 380] on button "Save" at bounding box center [843, 385] width 45 height 22
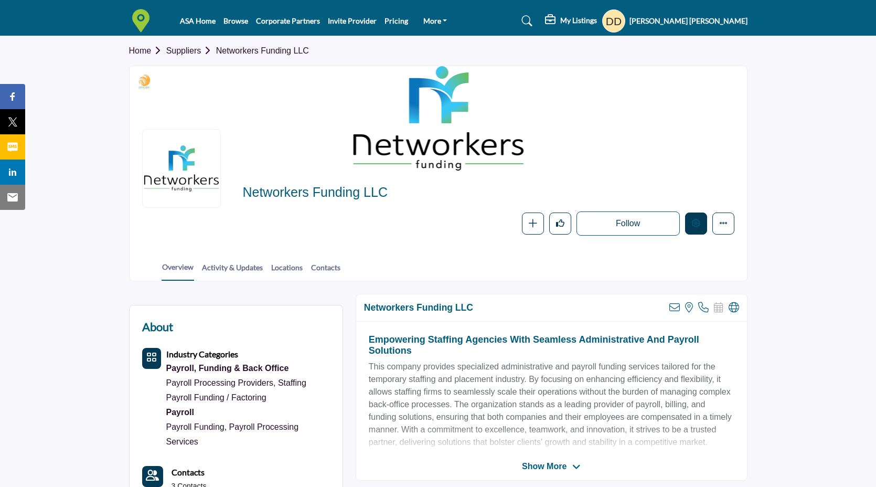
click at [700, 225] on button "Edit company" at bounding box center [696, 223] width 22 height 22
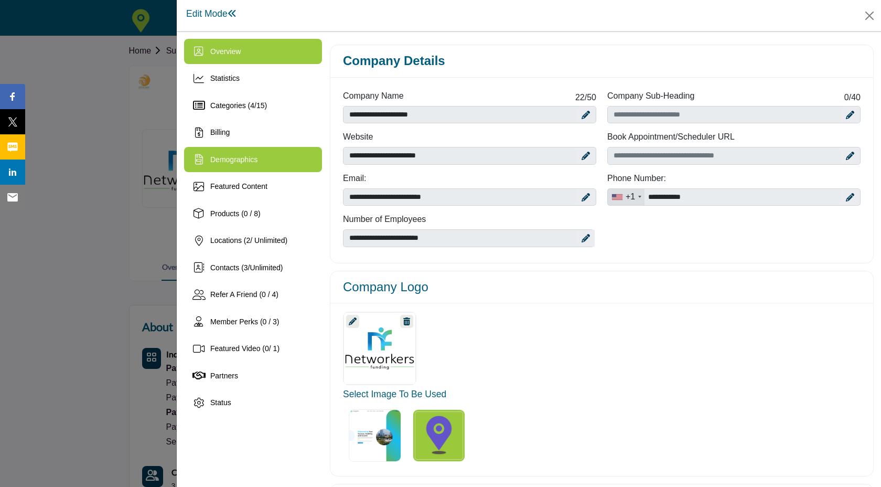
click at [248, 167] on div "Demographics" at bounding box center [253, 159] width 138 height 25
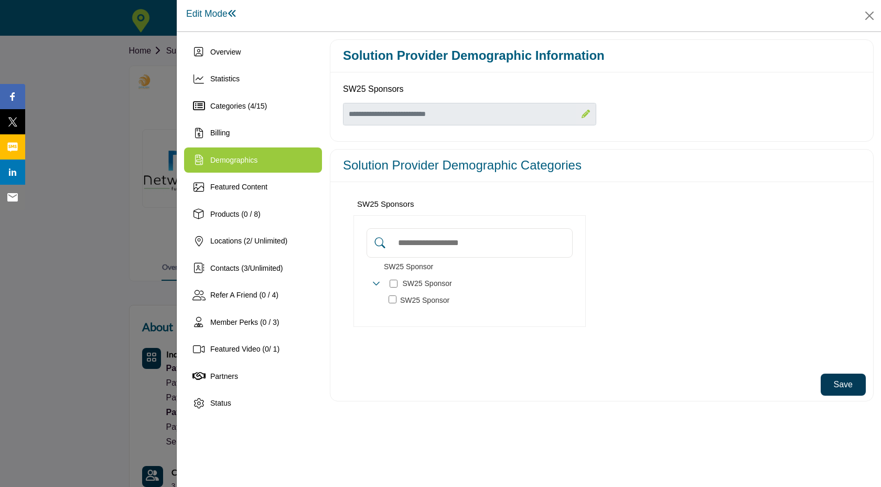
click at [850, 390] on button "Save" at bounding box center [843, 385] width 45 height 22
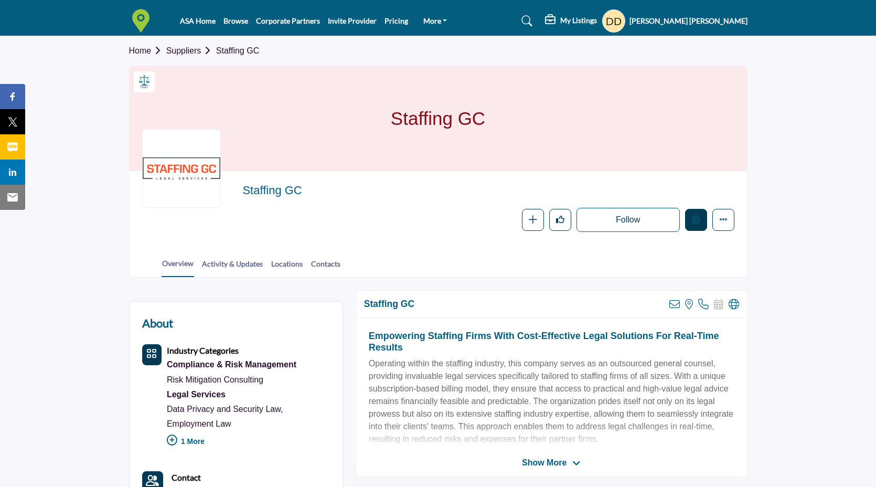
click at [701, 225] on button "Edit company" at bounding box center [696, 220] width 22 height 22
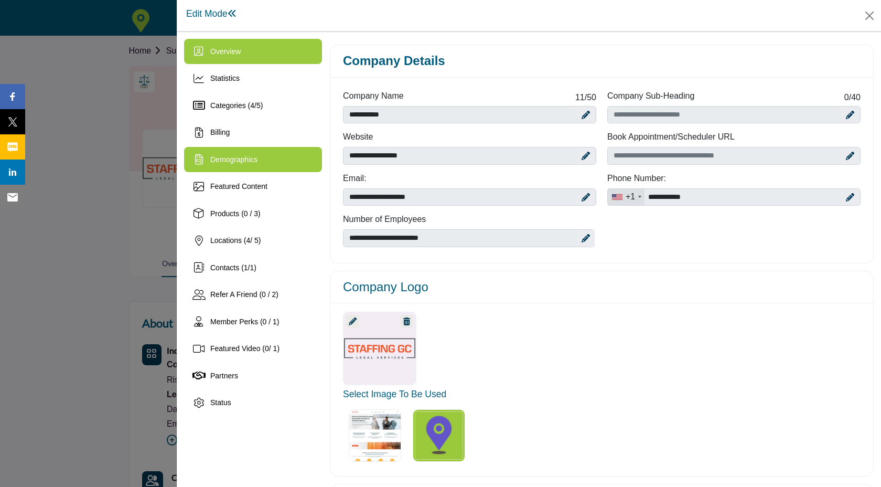
click at [219, 161] on span "Demographics" at bounding box center [233, 159] width 47 height 8
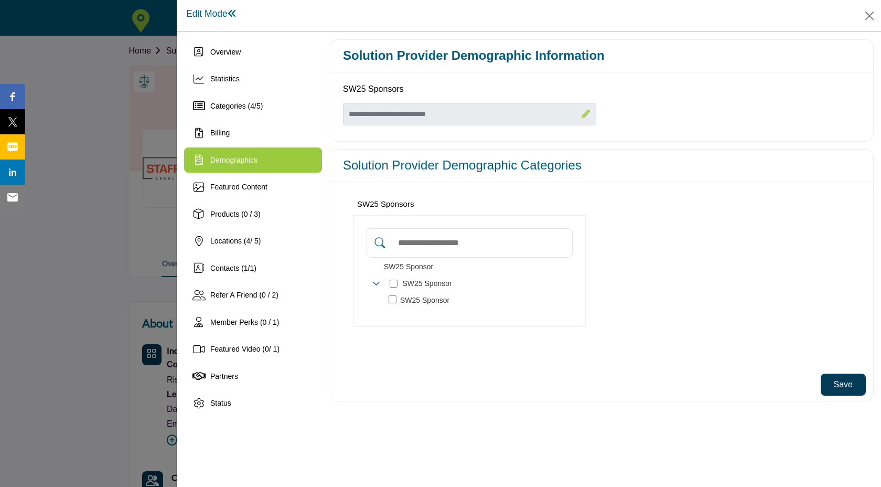
click at [832, 384] on button "Save" at bounding box center [843, 385] width 45 height 22
click at [847, 396] on div "Save" at bounding box center [599, 384] width 536 height 33
click at [845, 385] on button "Save" at bounding box center [843, 385] width 45 height 22
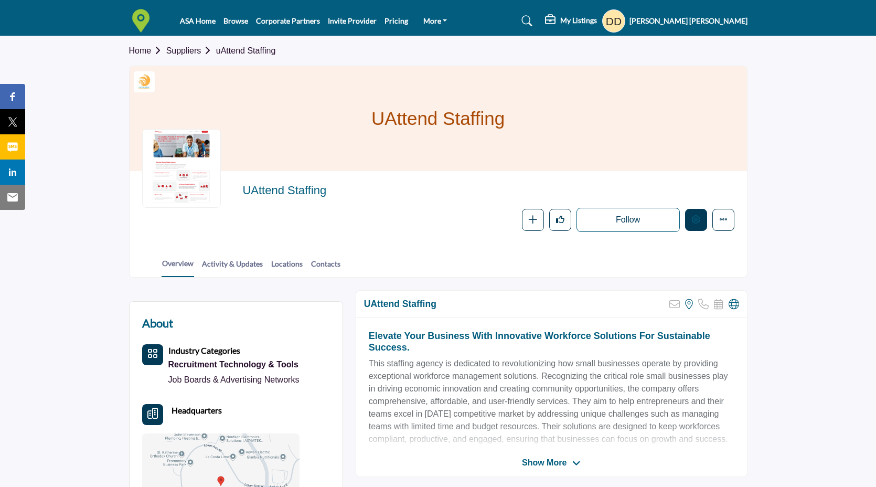
click at [702, 221] on button "Edit company" at bounding box center [696, 220] width 22 height 22
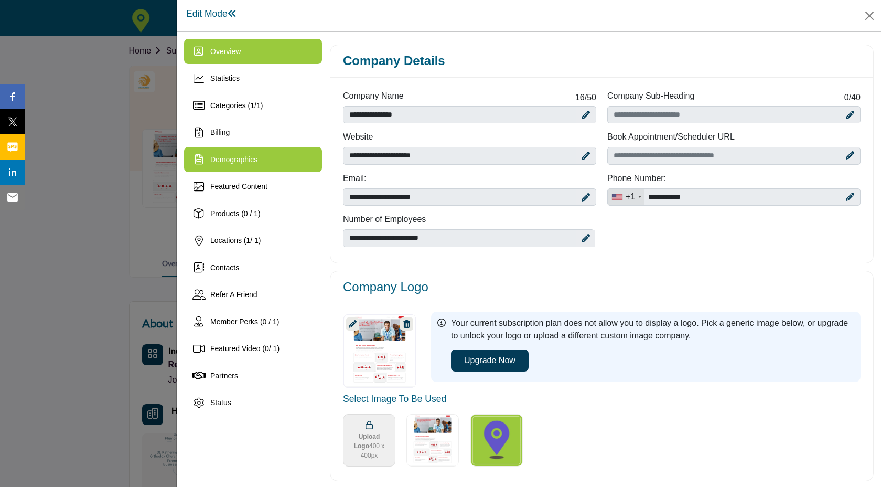
click at [231, 153] on div "Demographics" at bounding box center [253, 159] width 138 height 25
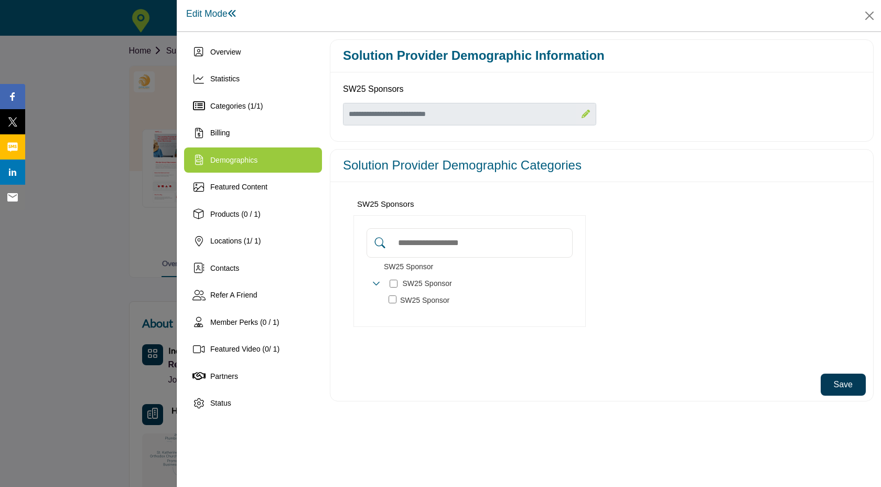
click at [833, 382] on button "Save" at bounding box center [843, 385] width 45 height 22
